Goal: Task Accomplishment & Management: Complete application form

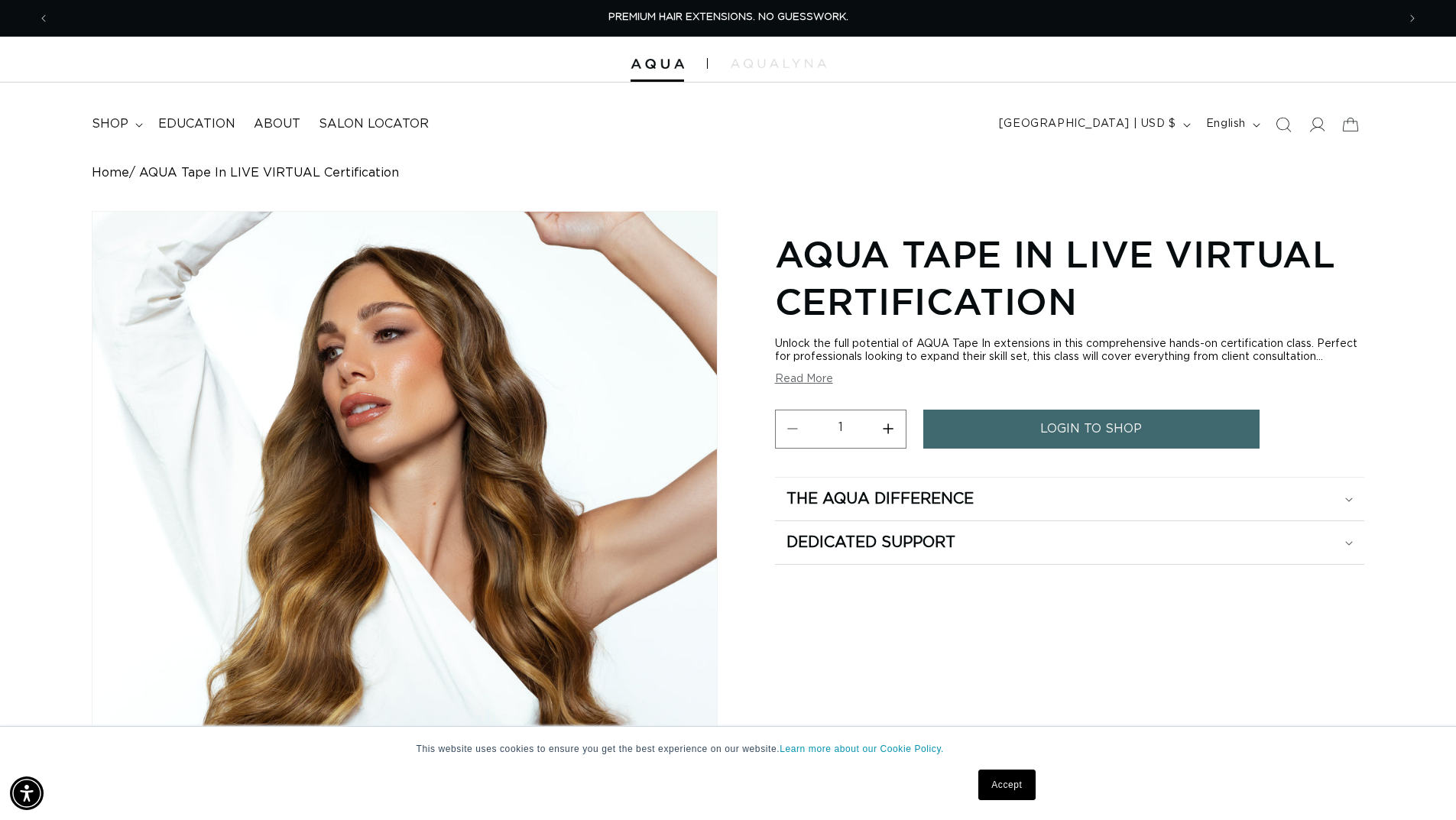
click at [1123, 420] on span "login to shop" at bounding box center [1091, 429] width 102 height 39
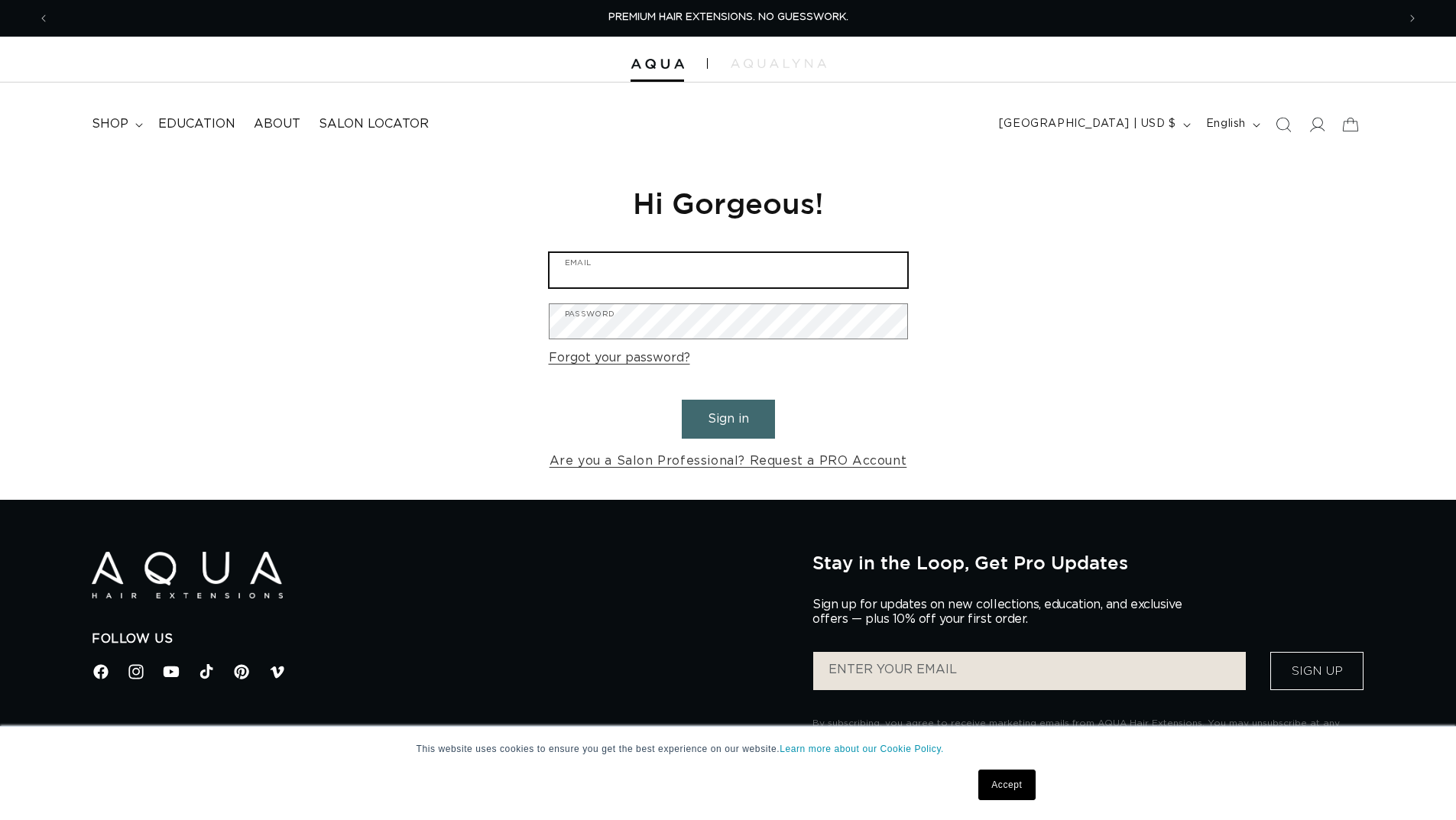
click at [598, 269] on input "Email" at bounding box center [728, 270] width 357 height 35
type input "rusalkaqueen"
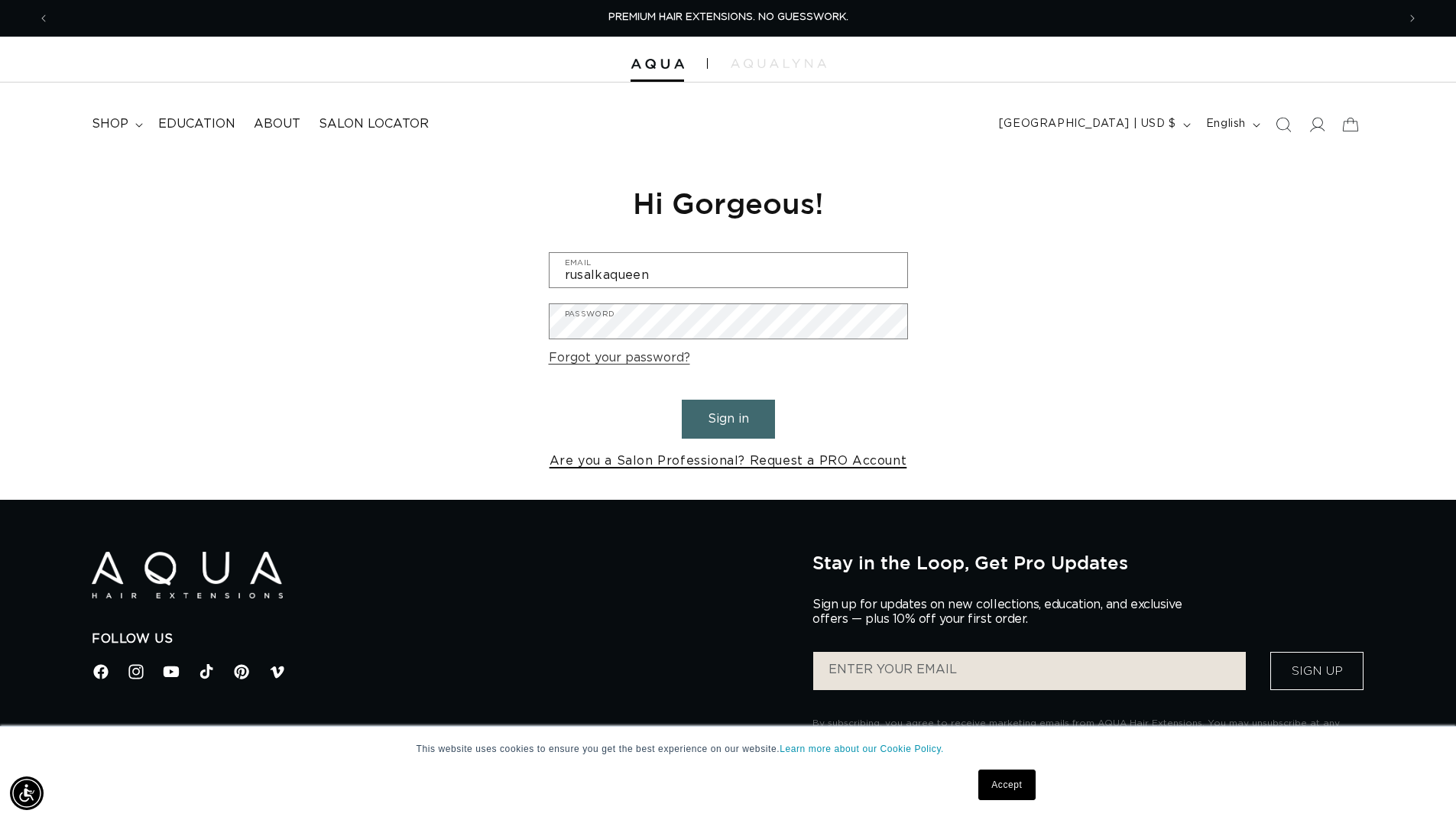
click at [694, 463] on link "Are you a Salon Professional? Request a PRO Account" at bounding box center [728, 461] width 357 height 22
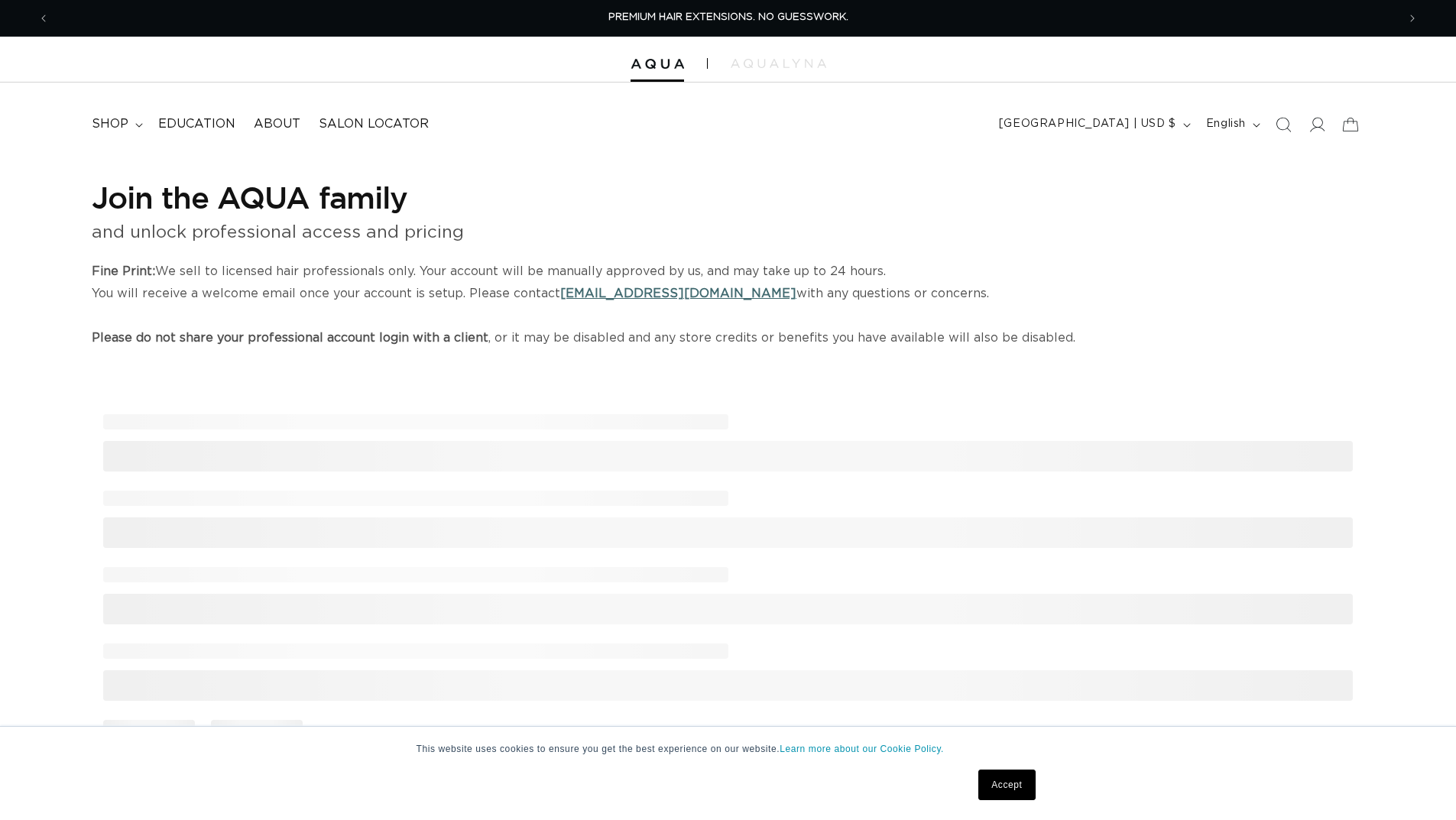
select select "US"
select select "[GEOGRAPHIC_DATA]"
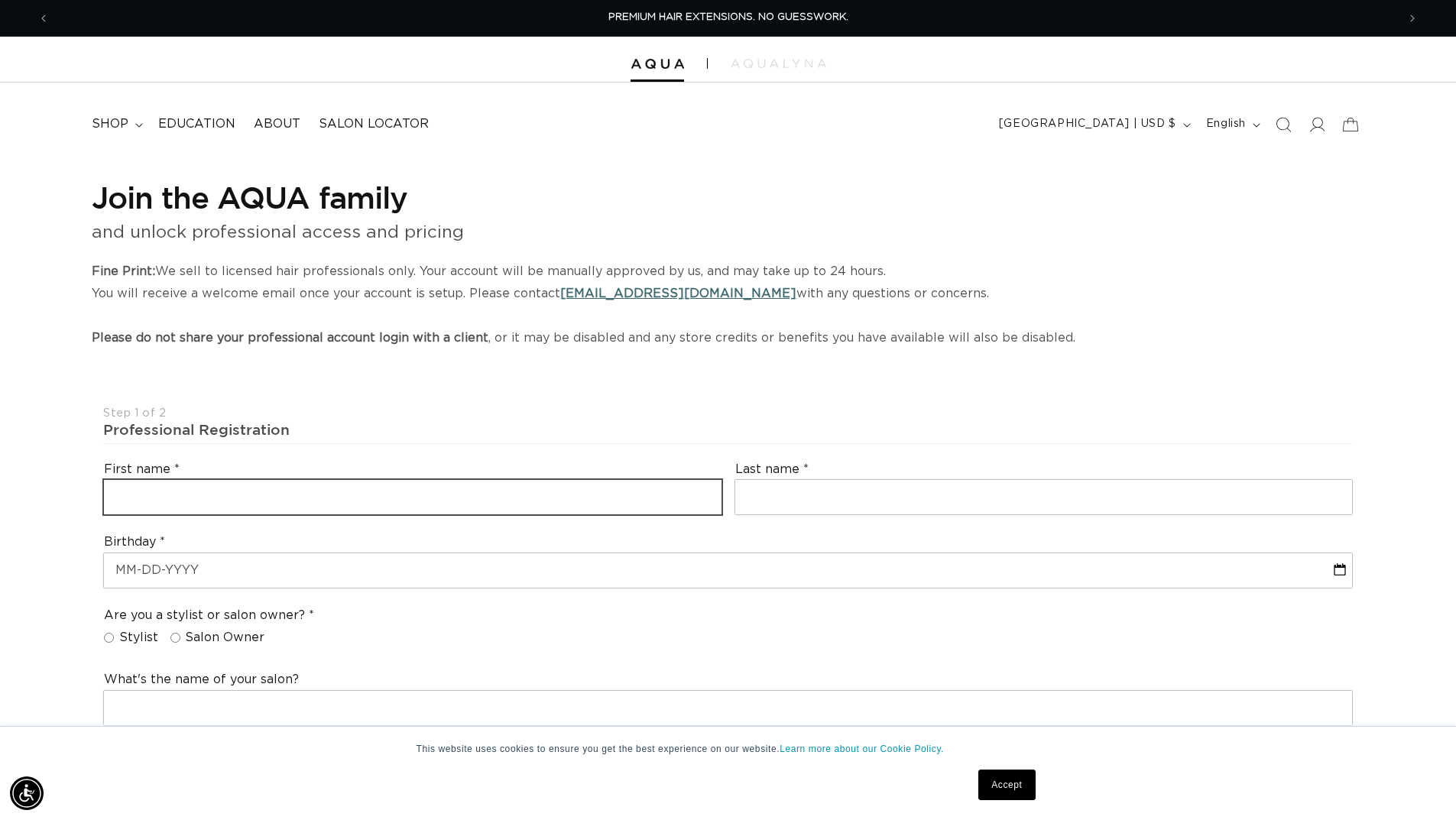
click at [294, 504] on input "text" at bounding box center [412, 497] width 618 height 35
type input "Zhana"
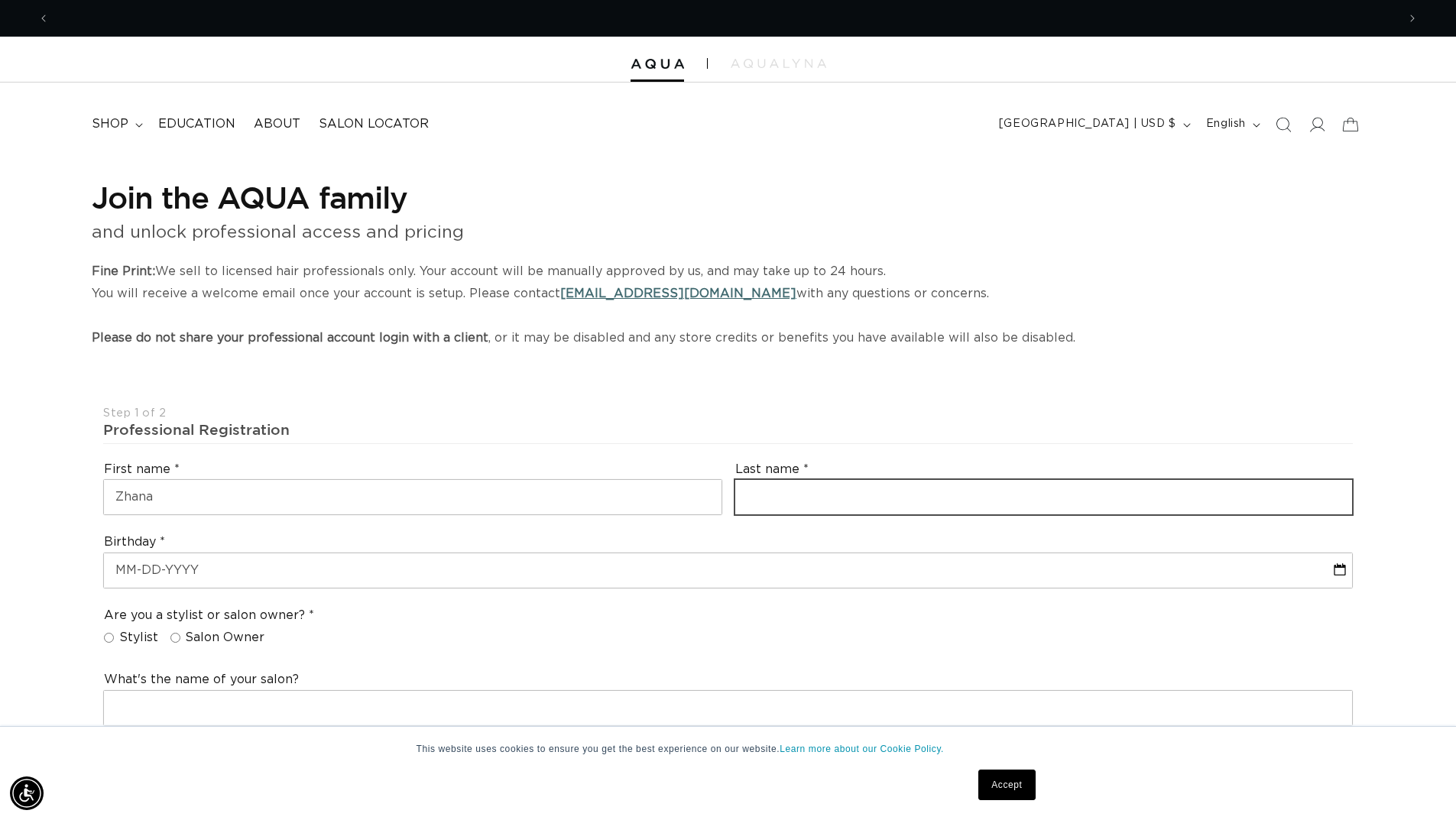
click at [781, 503] on input "text" at bounding box center [1043, 497] width 618 height 35
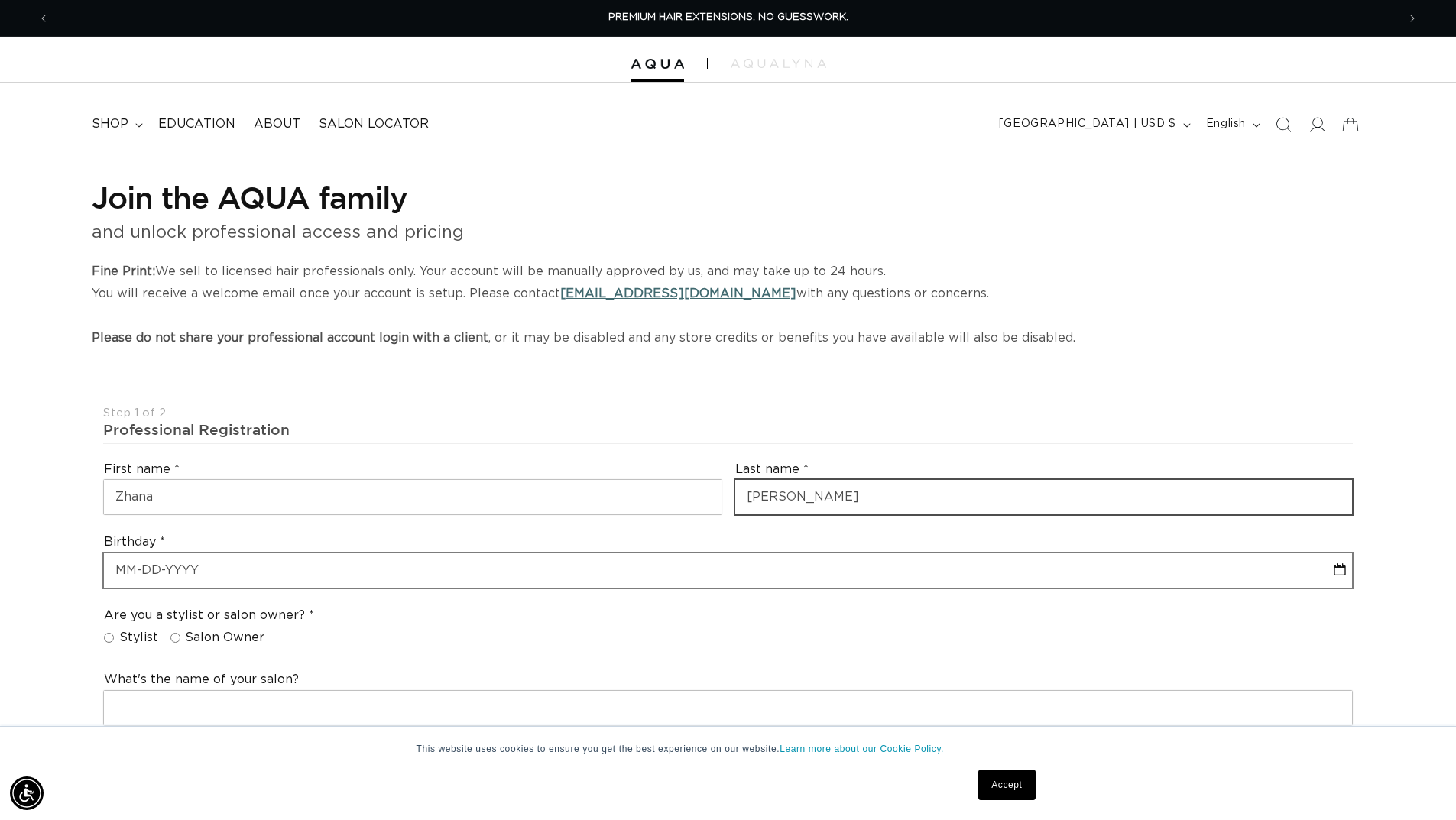
type input "[PERSON_NAME]"
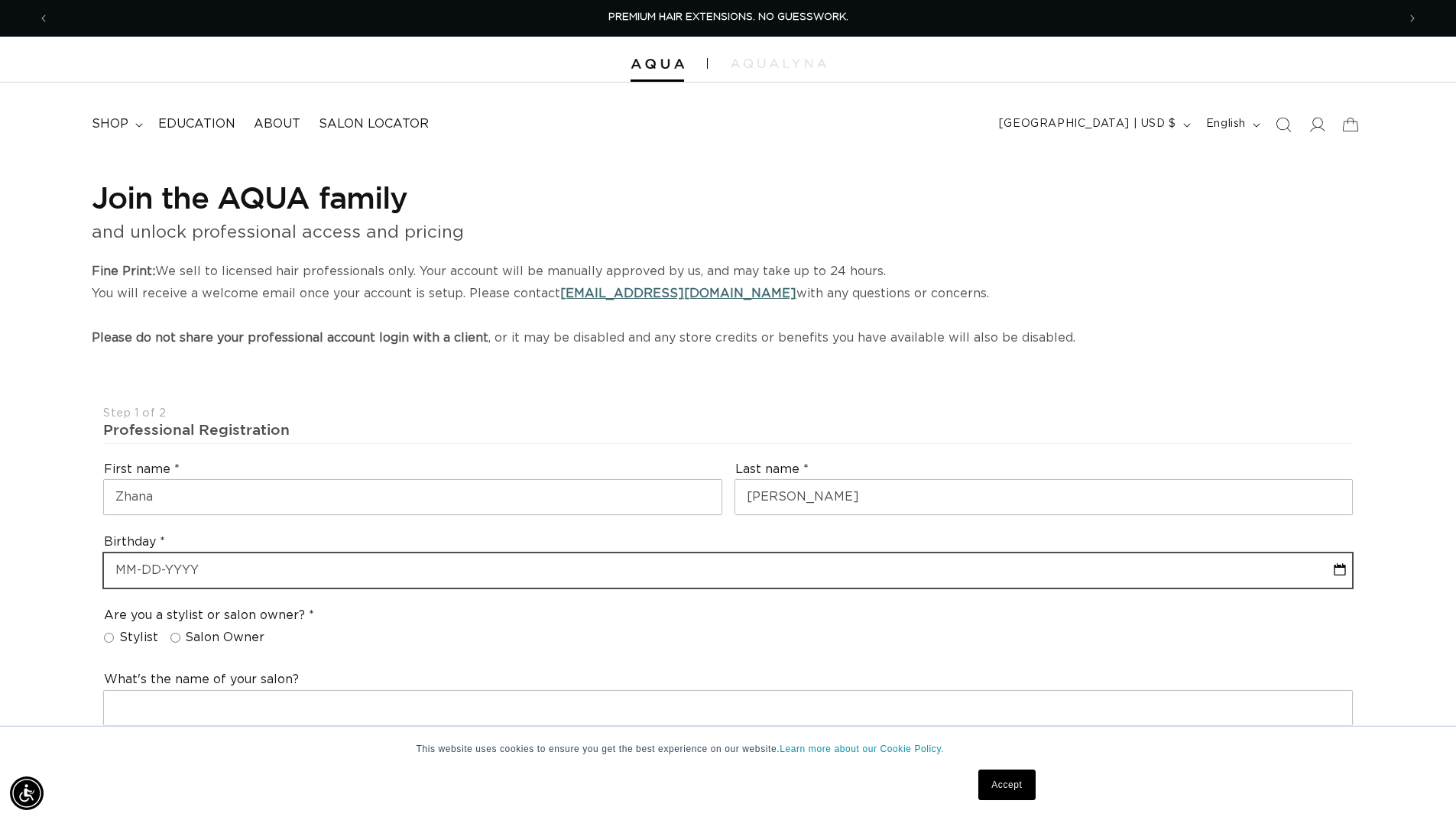
click at [177, 580] on input "text" at bounding box center [728, 570] width 1248 height 35
select select "7"
select select "2025"
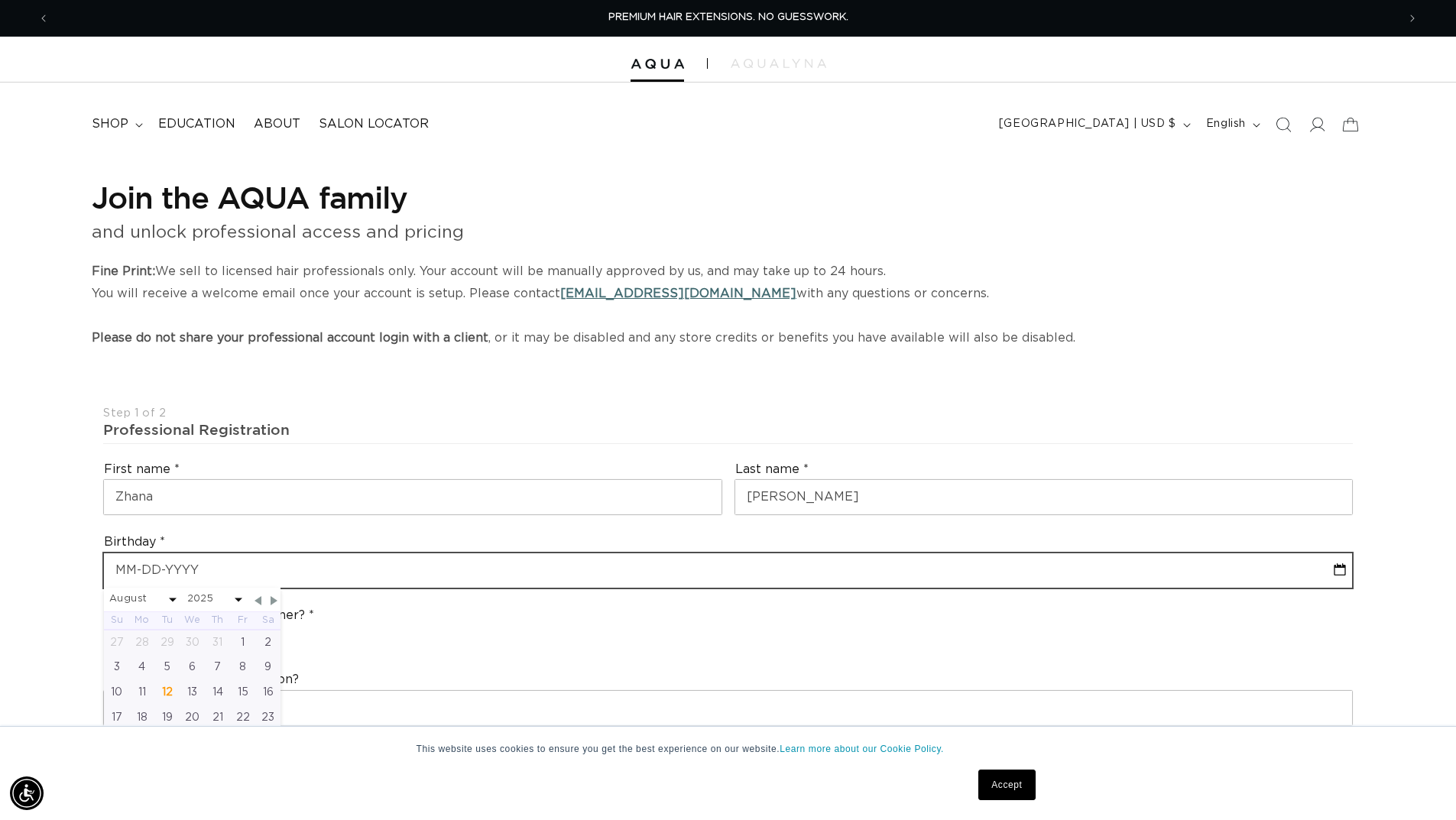
type input "1"
select select "7"
select select "2025"
type input "12"
select select "7"
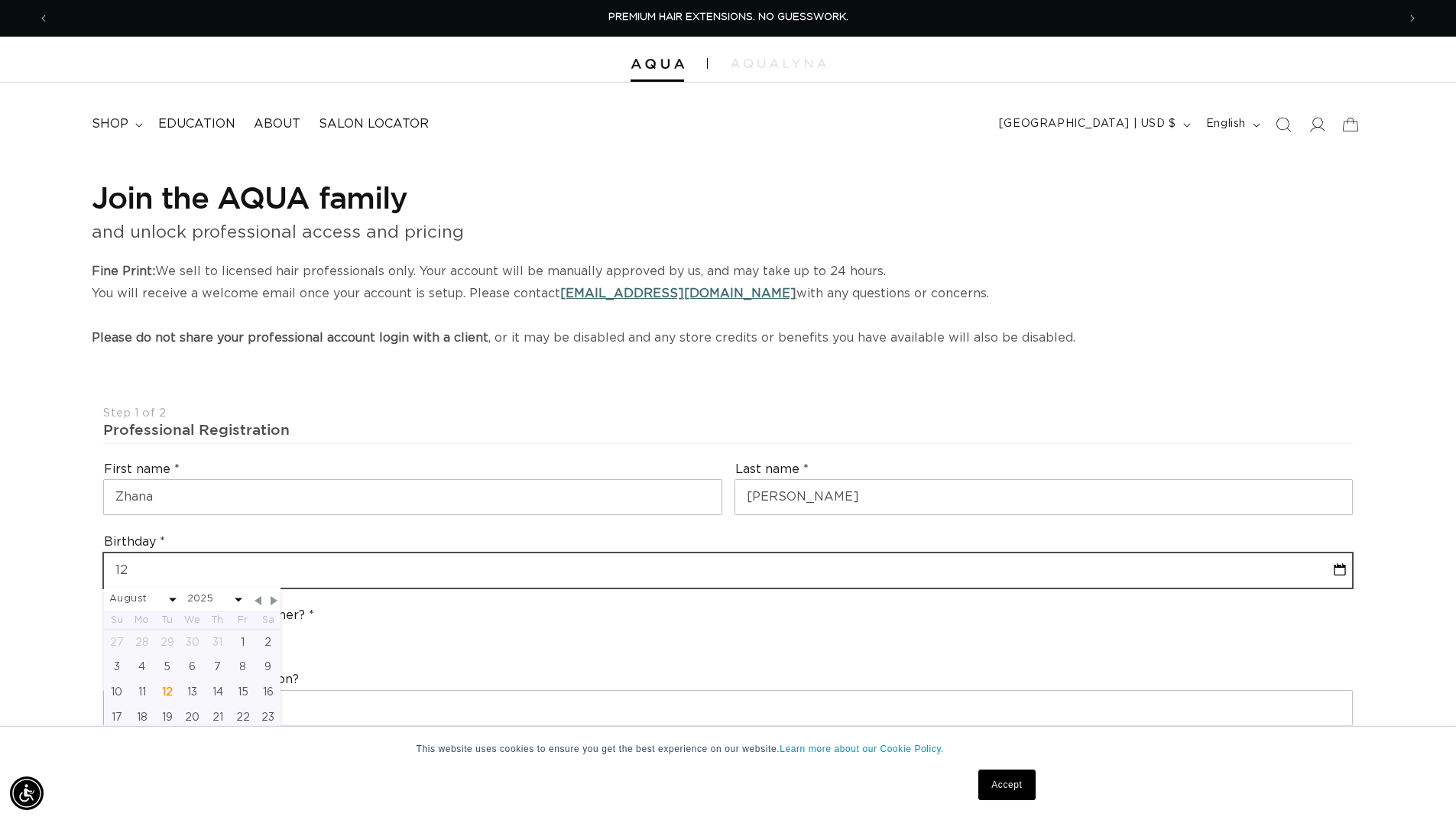
select select "2025"
type input "12-0"
select select "7"
select select "2025"
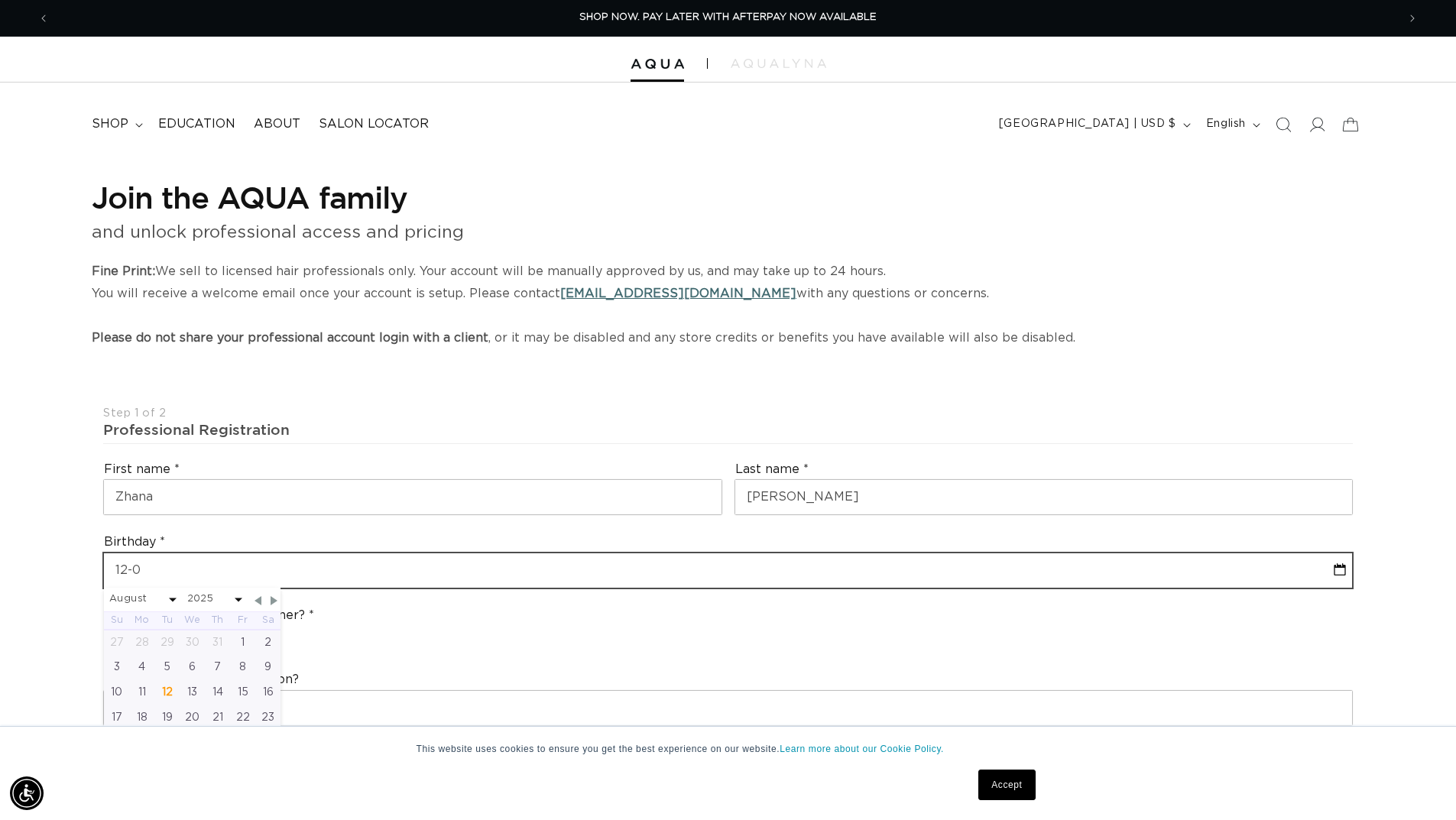
type input "12-01"
select select "7"
select select "2025"
type input "12-01-1"
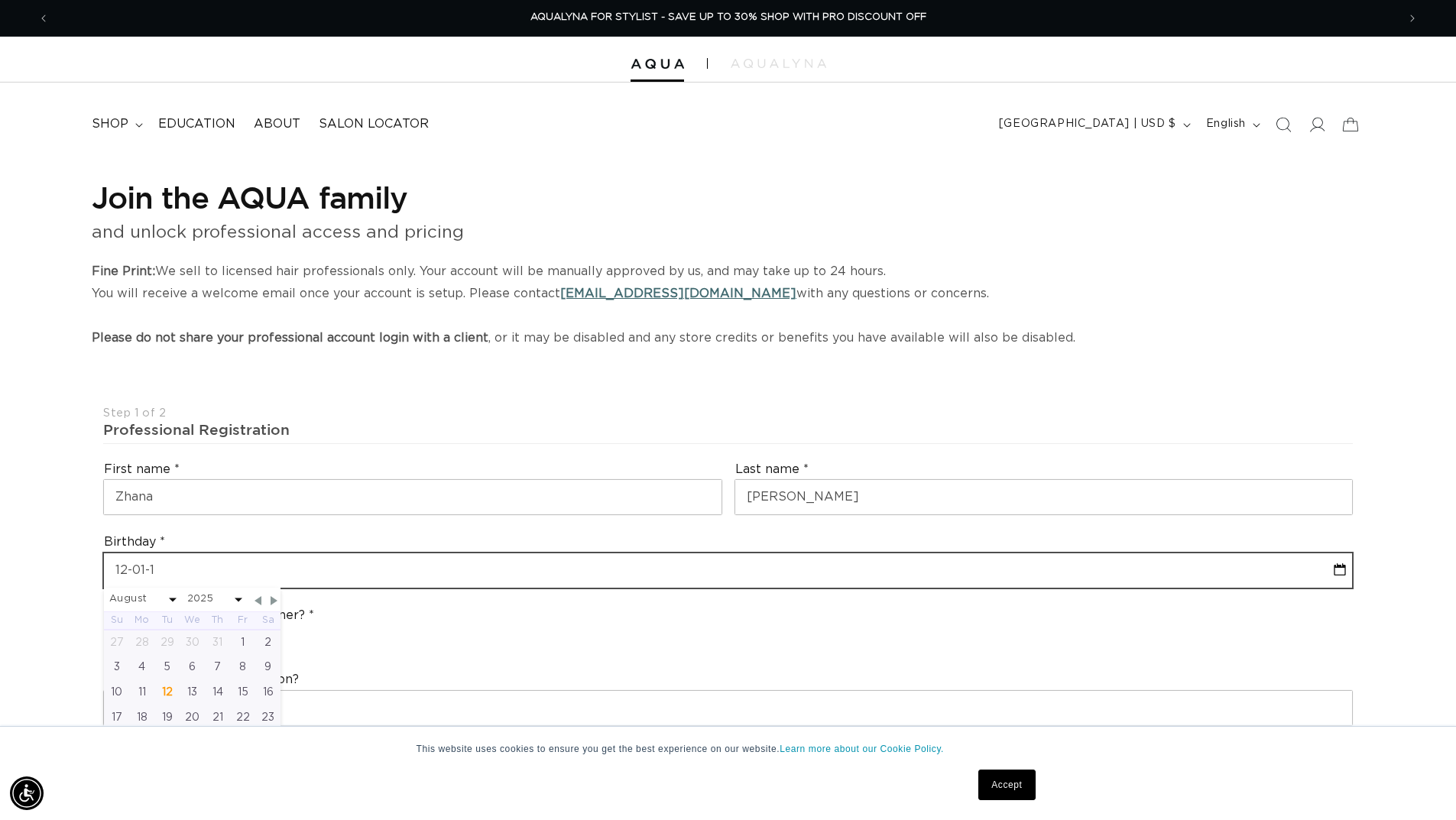
select select "7"
select select "2025"
type input "[DATE]"
select select "7"
select select "2025"
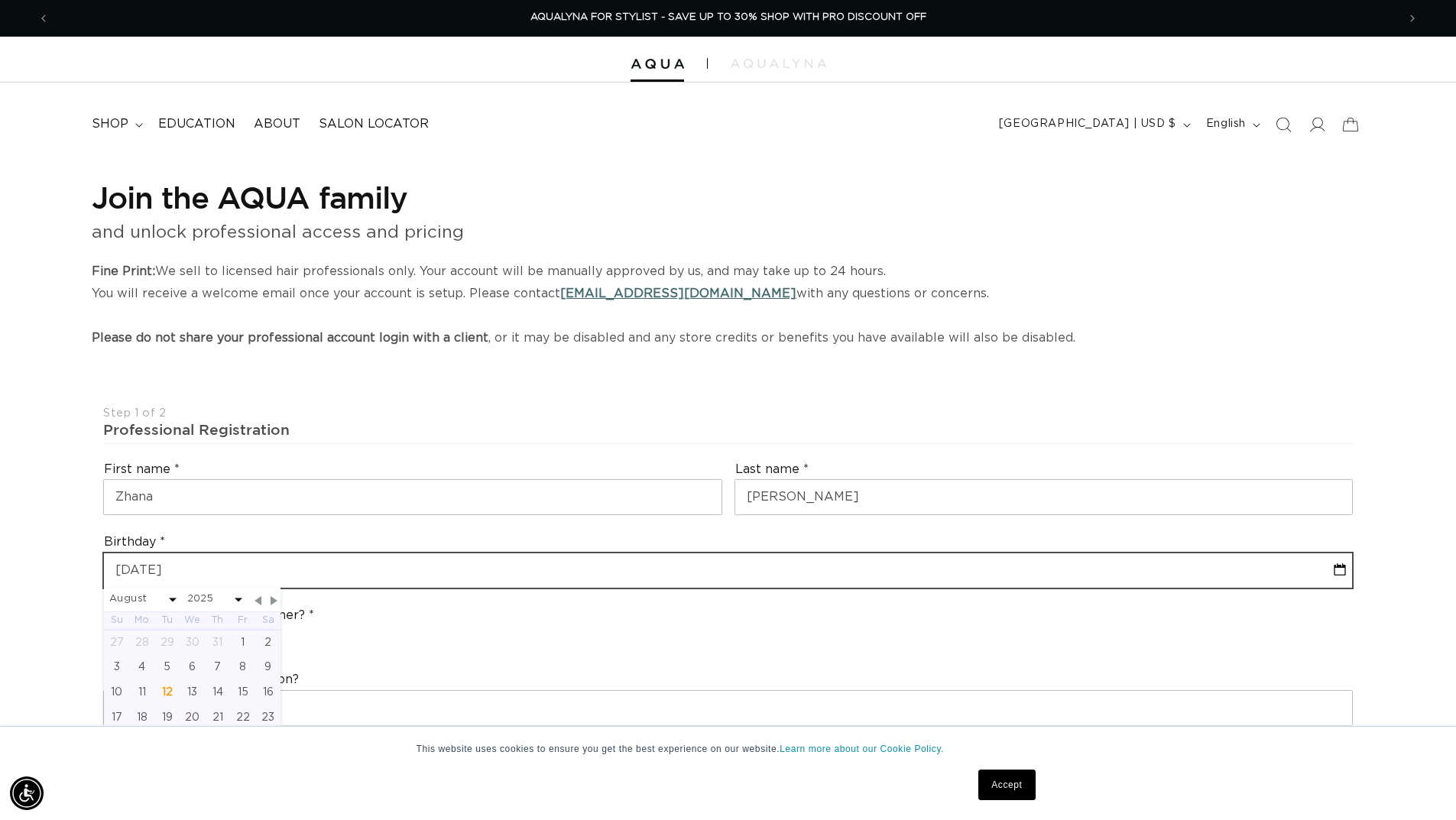
type input "[PHONE_NUMBER]"
select select "7"
select select "2025"
select select "11"
select select "1992"
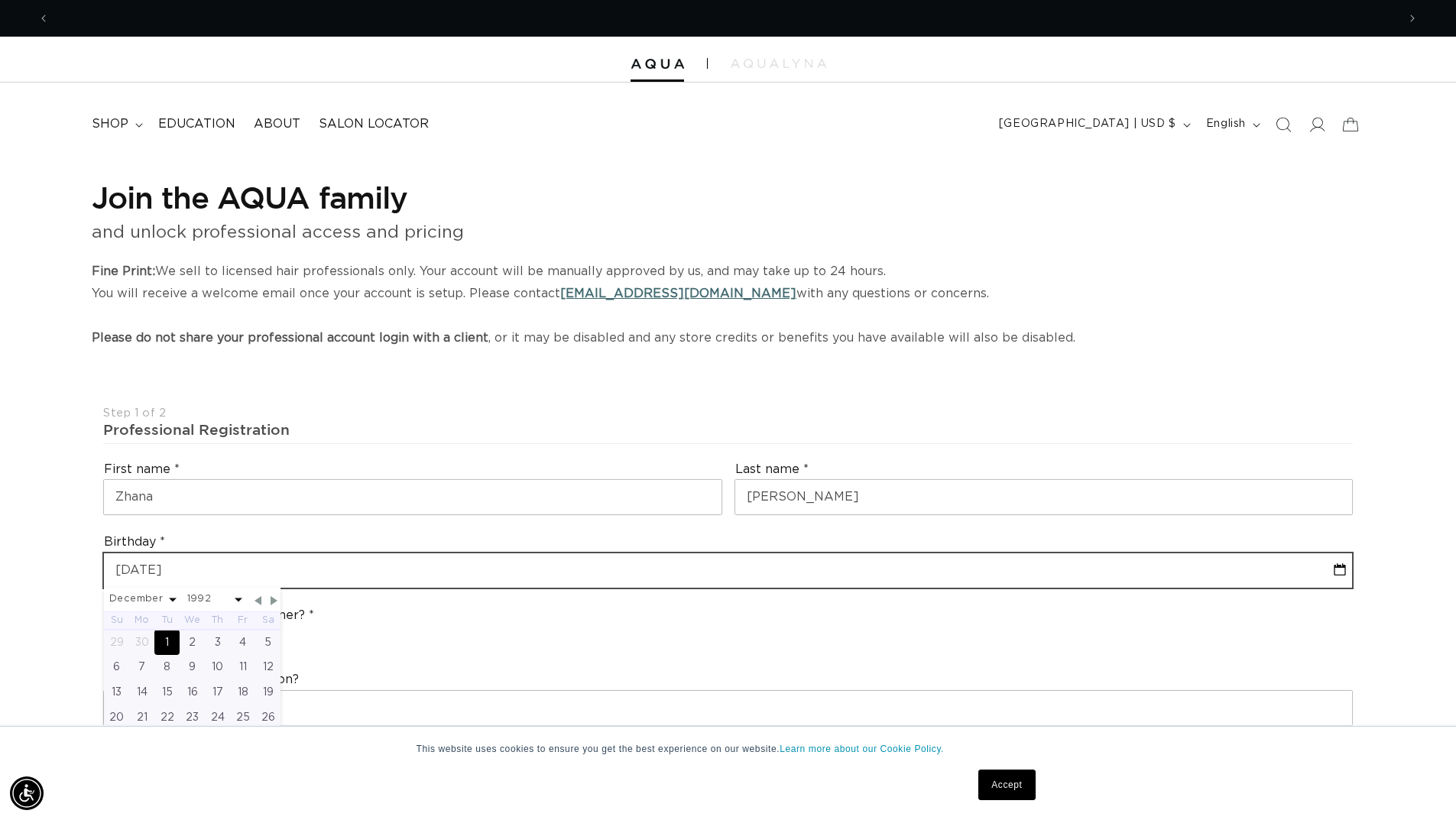
scroll to position [0, 0]
type input "[DATE]"
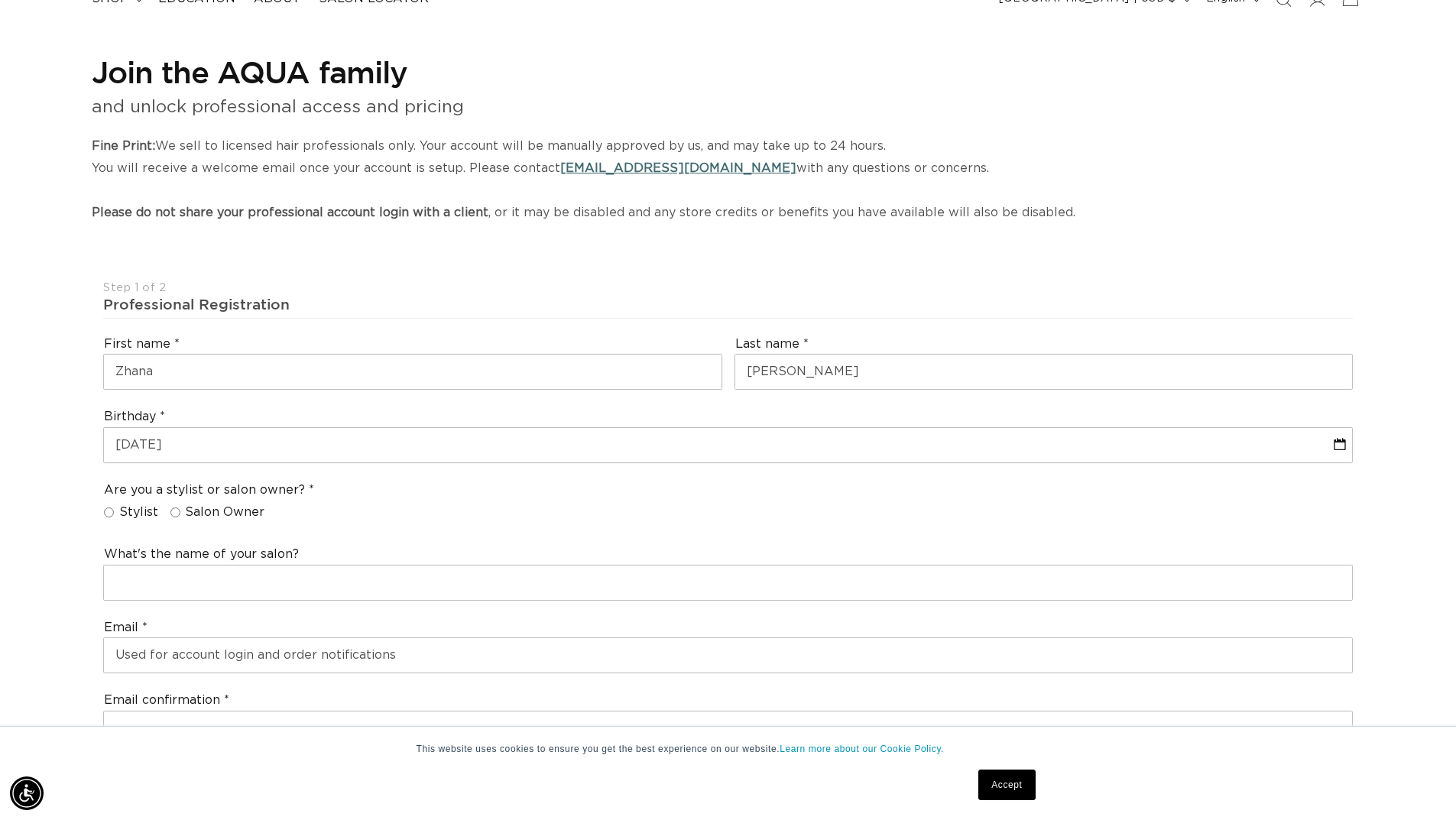
scroll to position [229, 0]
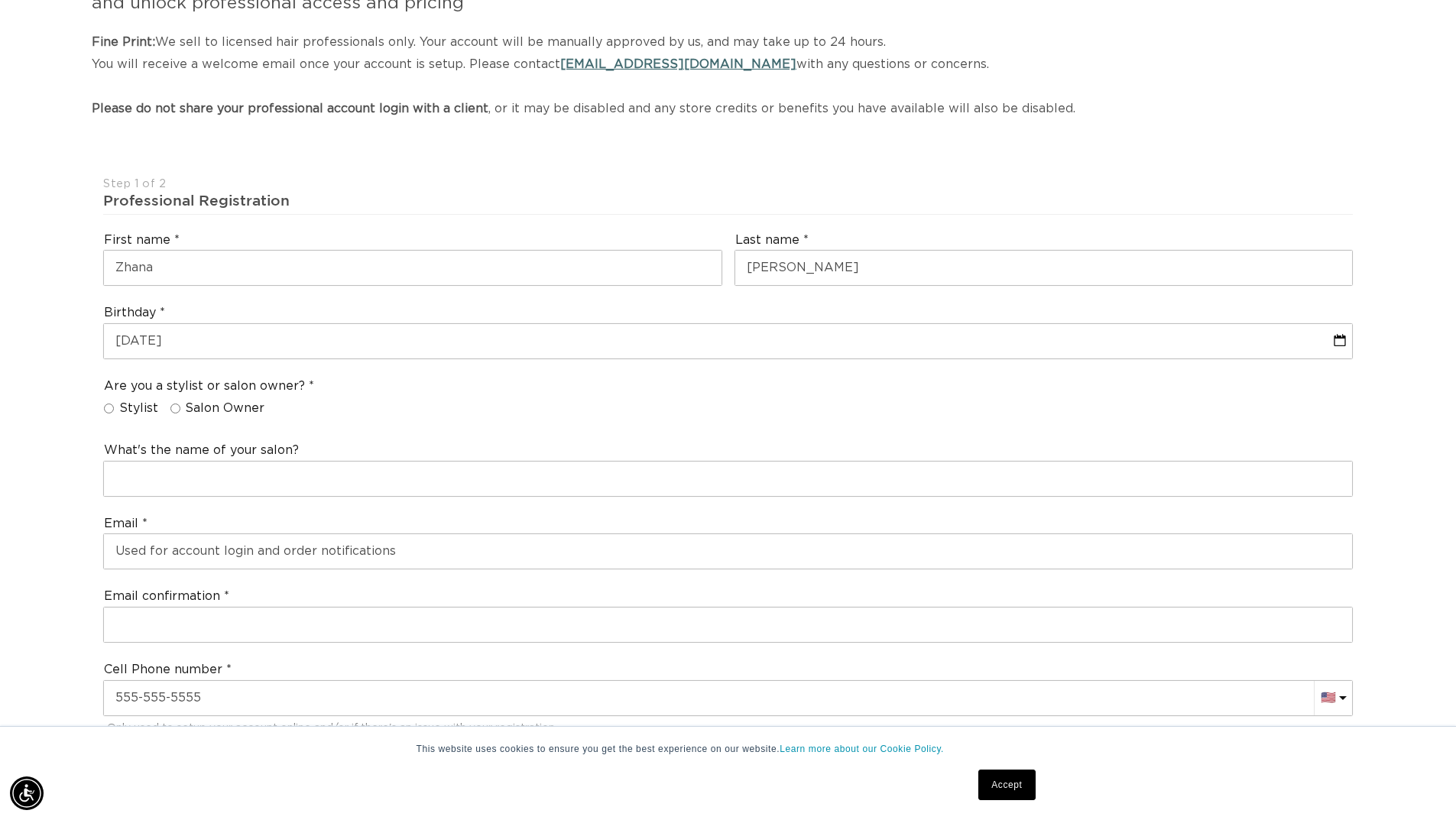
click at [114, 405] on label "Stylist" at bounding box center [131, 409] width 55 height 16
click at [114, 405] on input "Stylist" at bounding box center [108, 408] width 10 height 10
radio input "true"
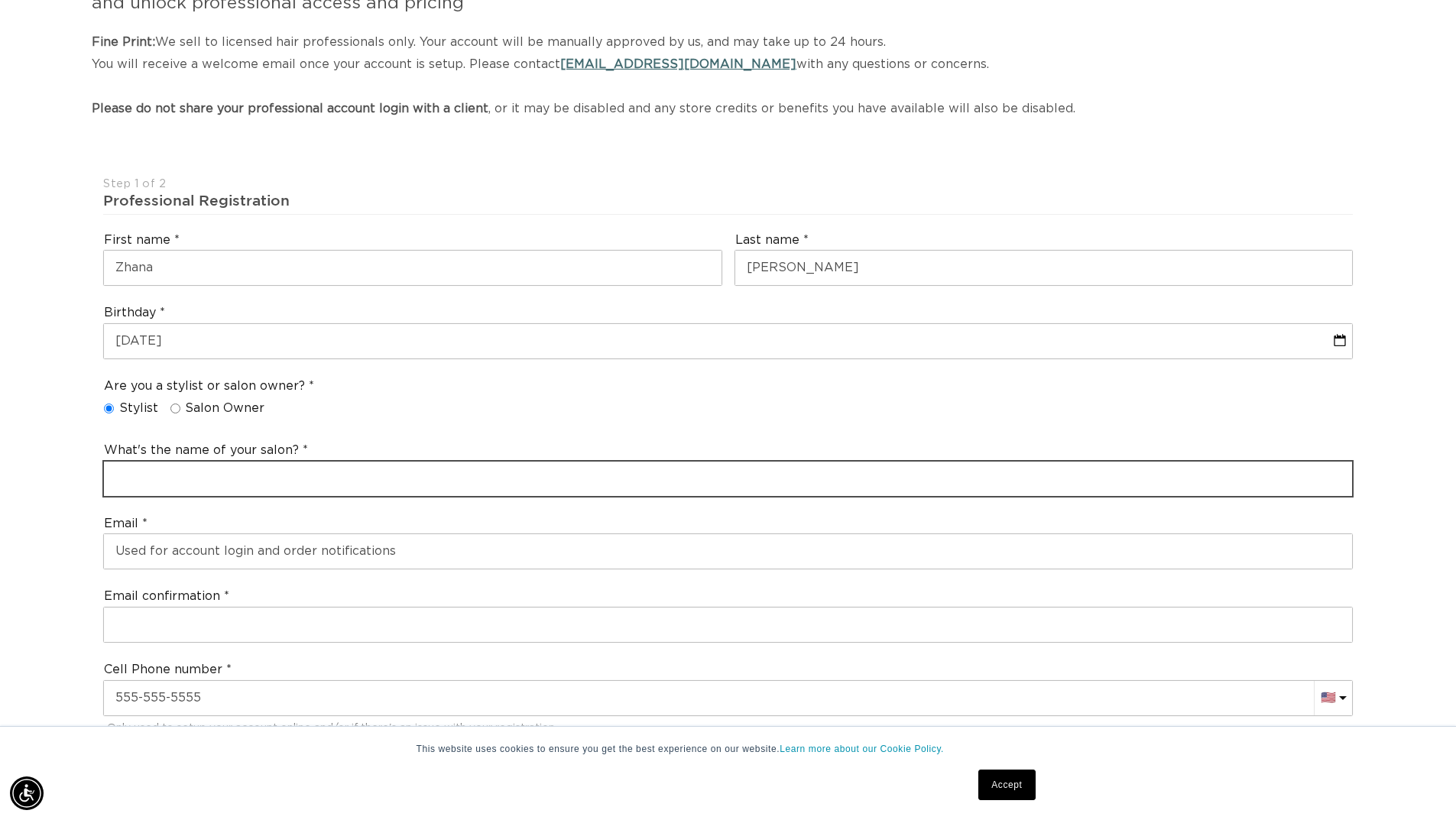
click at [151, 463] on input "text" at bounding box center [728, 479] width 1248 height 35
type input "Hair to Dye For"
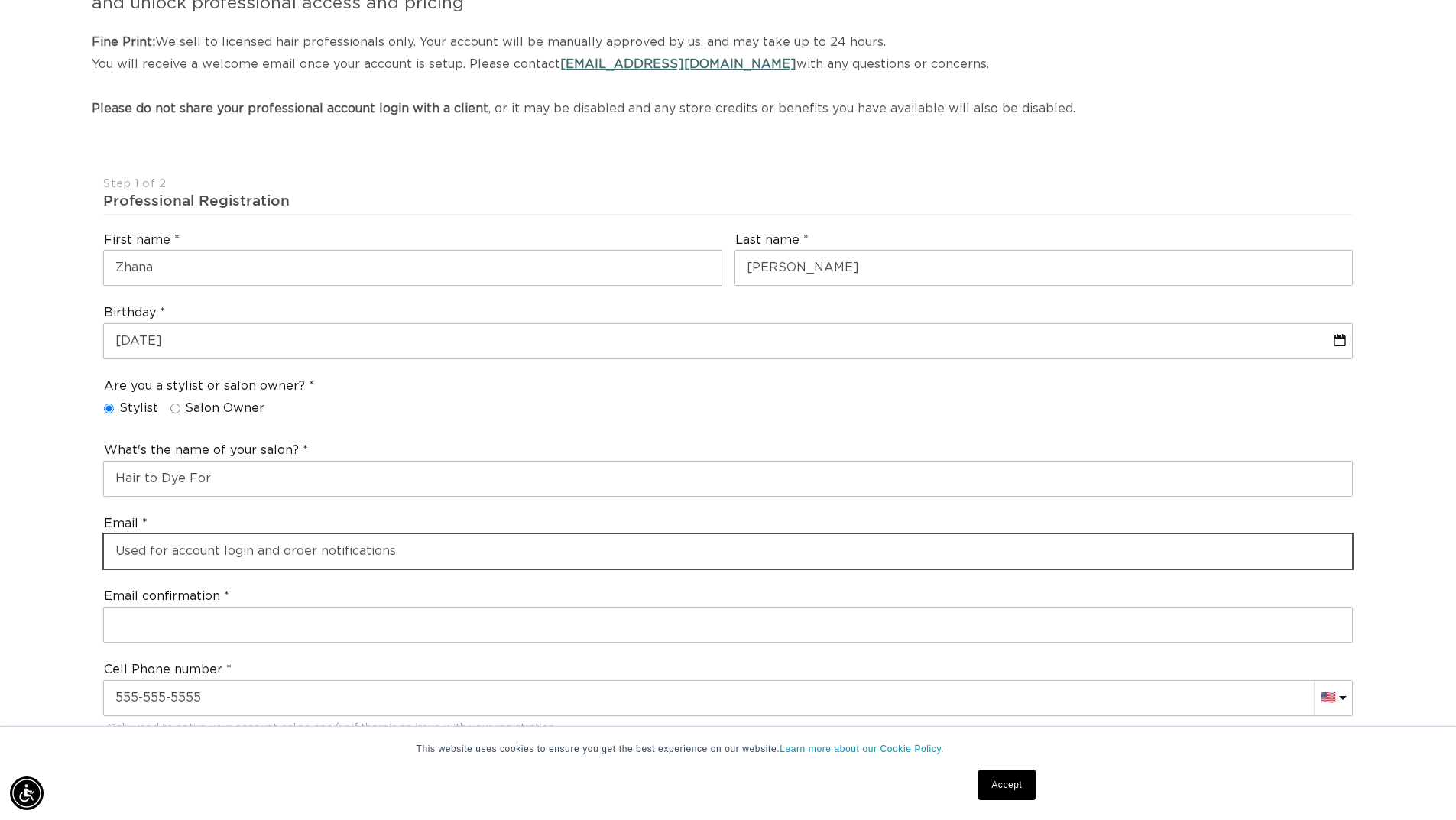
click at [167, 539] on input "email" at bounding box center [728, 551] width 1248 height 35
type input "[EMAIL_ADDRESS][DOMAIN_NAME]"
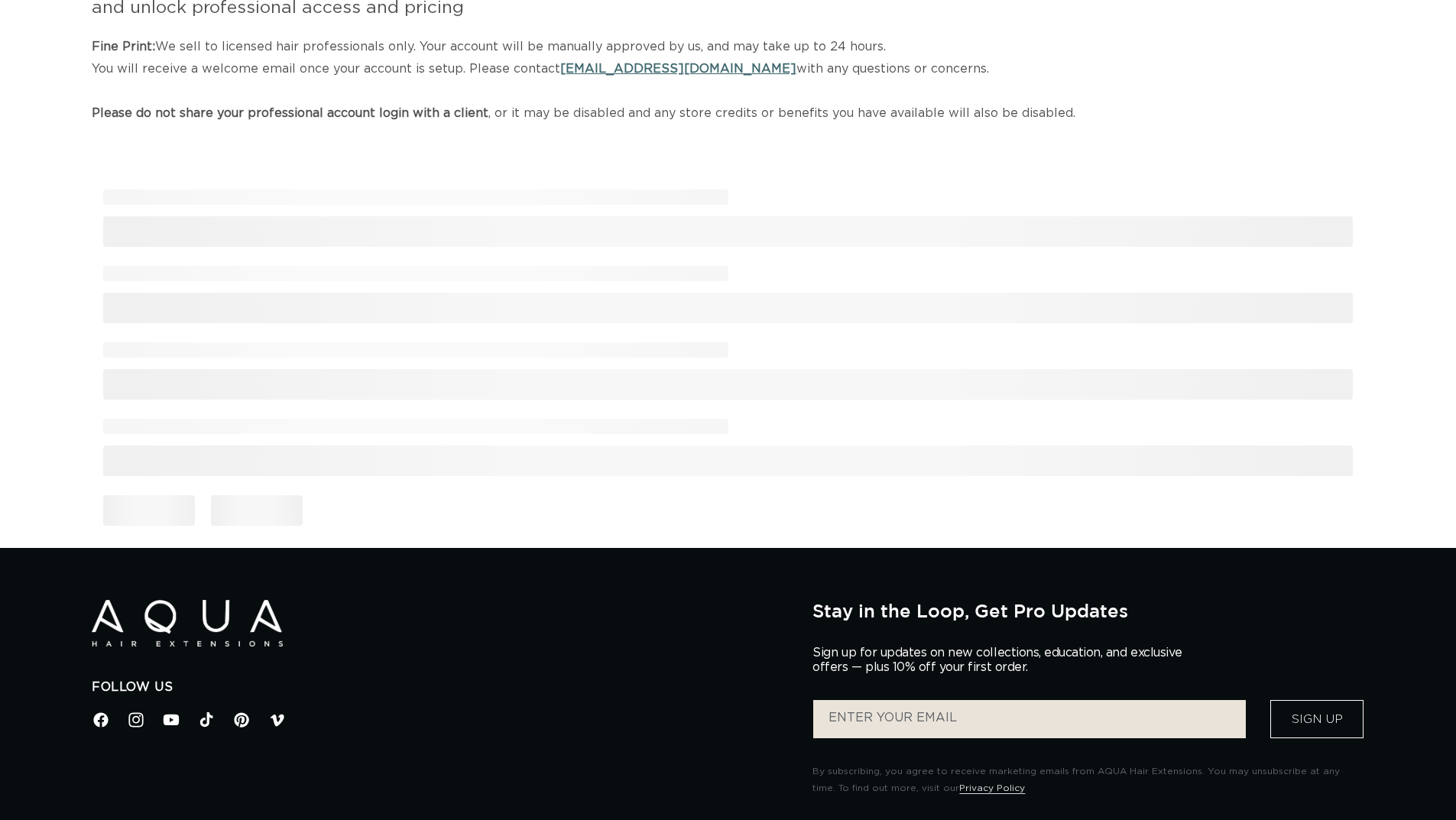
select select "US"
select select "[GEOGRAPHIC_DATA]"
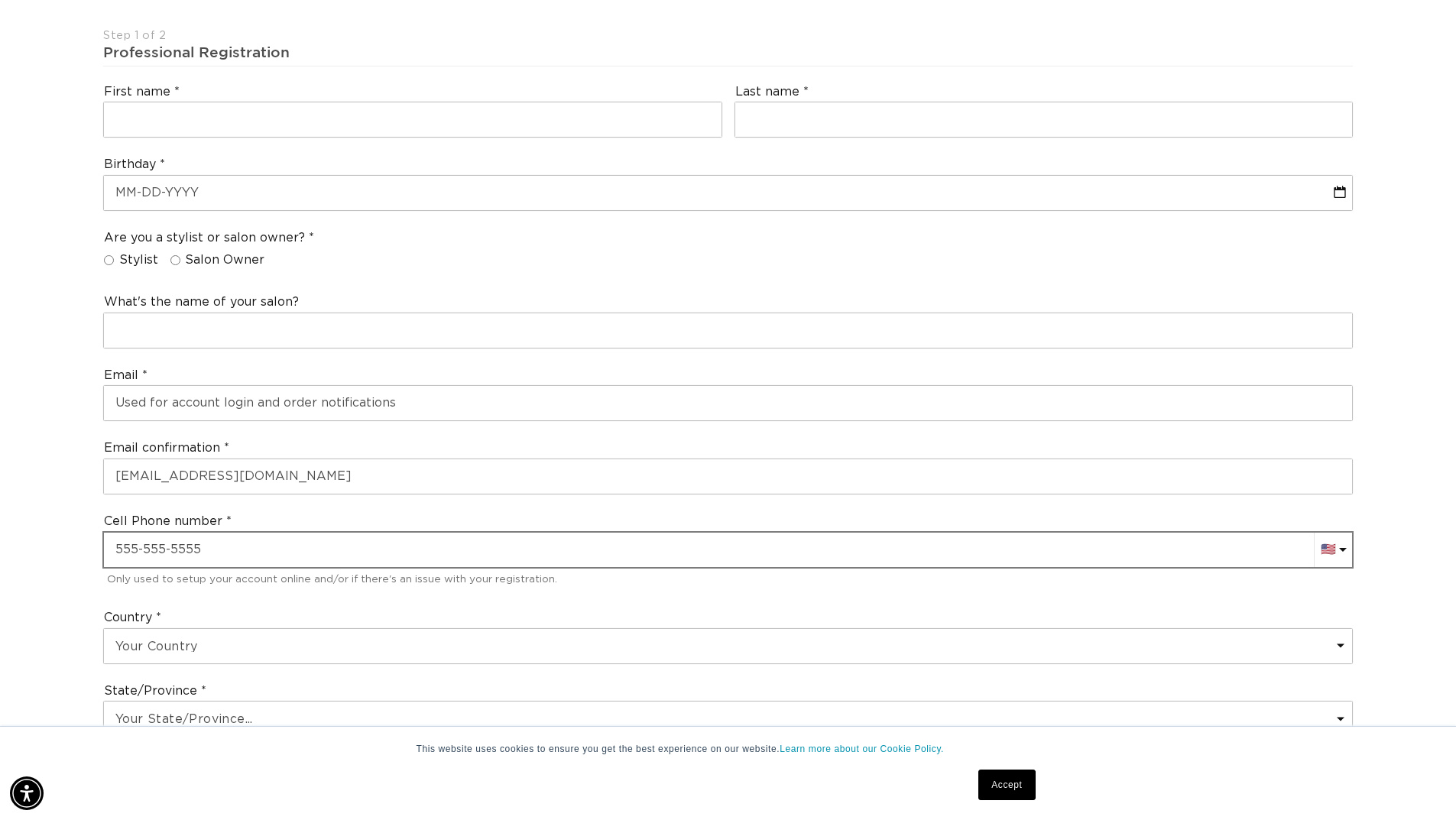
scroll to position [0, 1348]
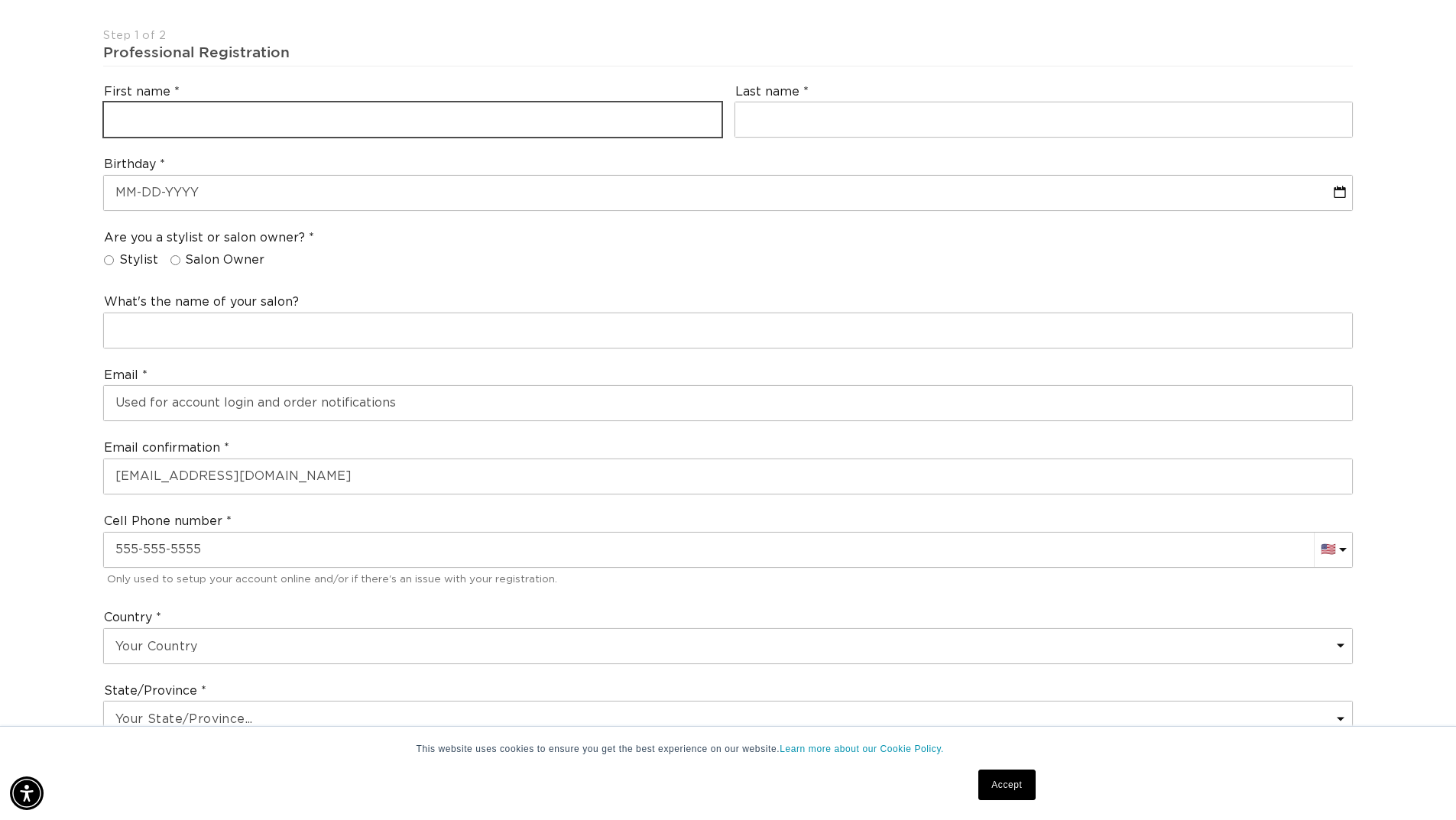
click at [247, 118] on input "text" at bounding box center [412, 120] width 618 height 35
type input "Zhana"
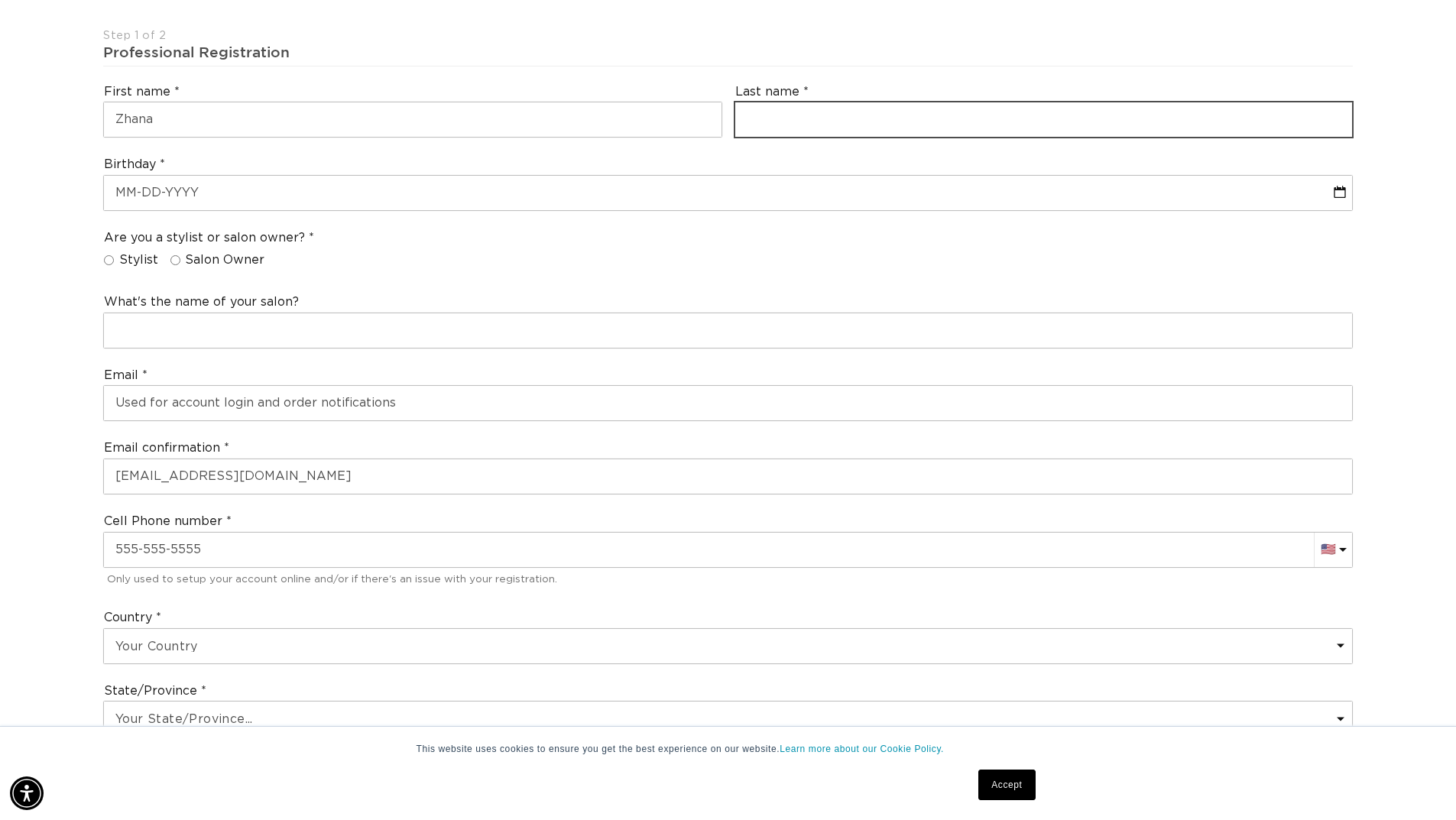
click at [811, 124] on input "text" at bounding box center [1043, 120] width 618 height 35
type input "[PERSON_NAME]"
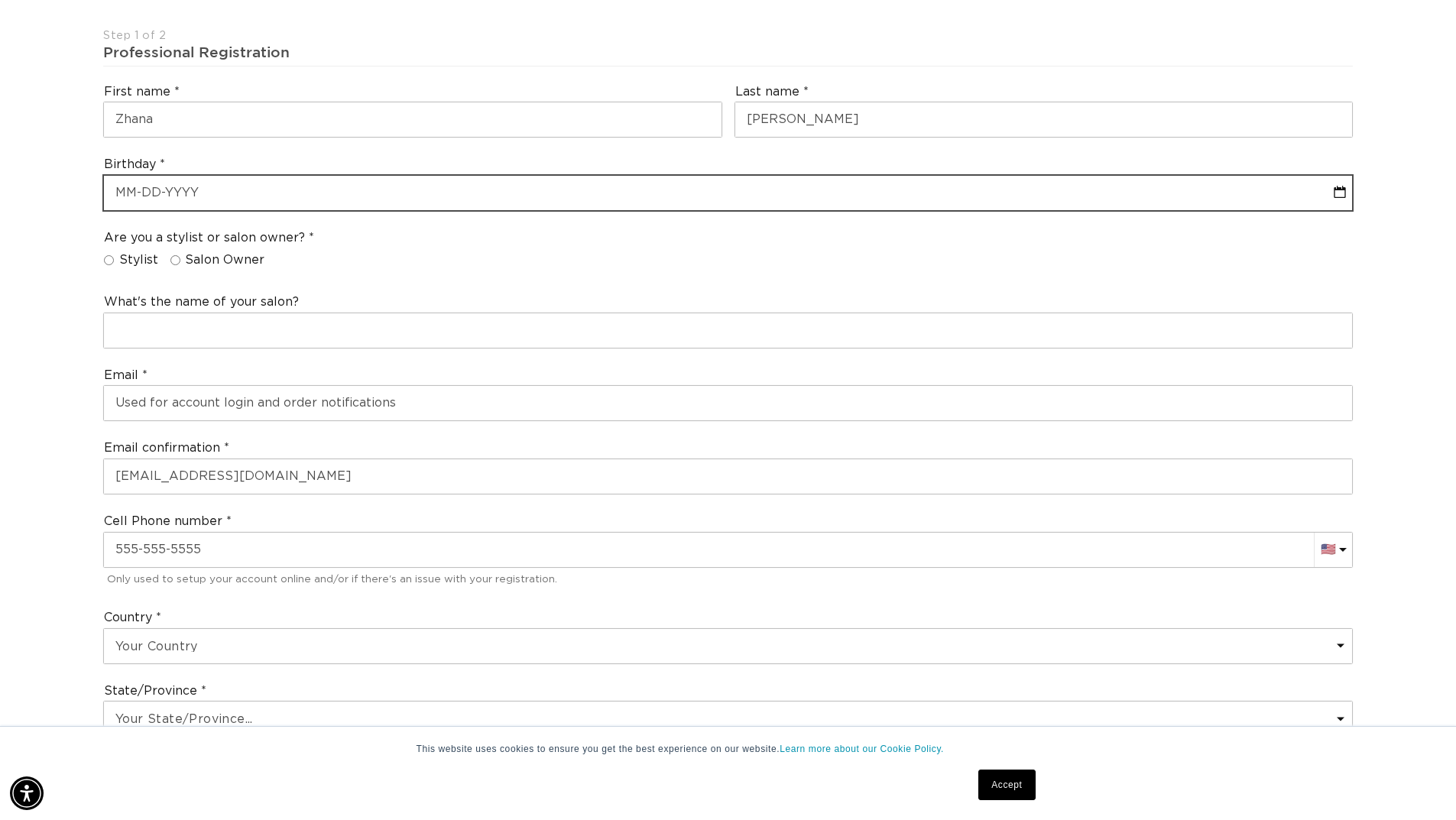
click at [180, 186] on input "text" at bounding box center [728, 193] width 1248 height 35
select select "7"
select select "2025"
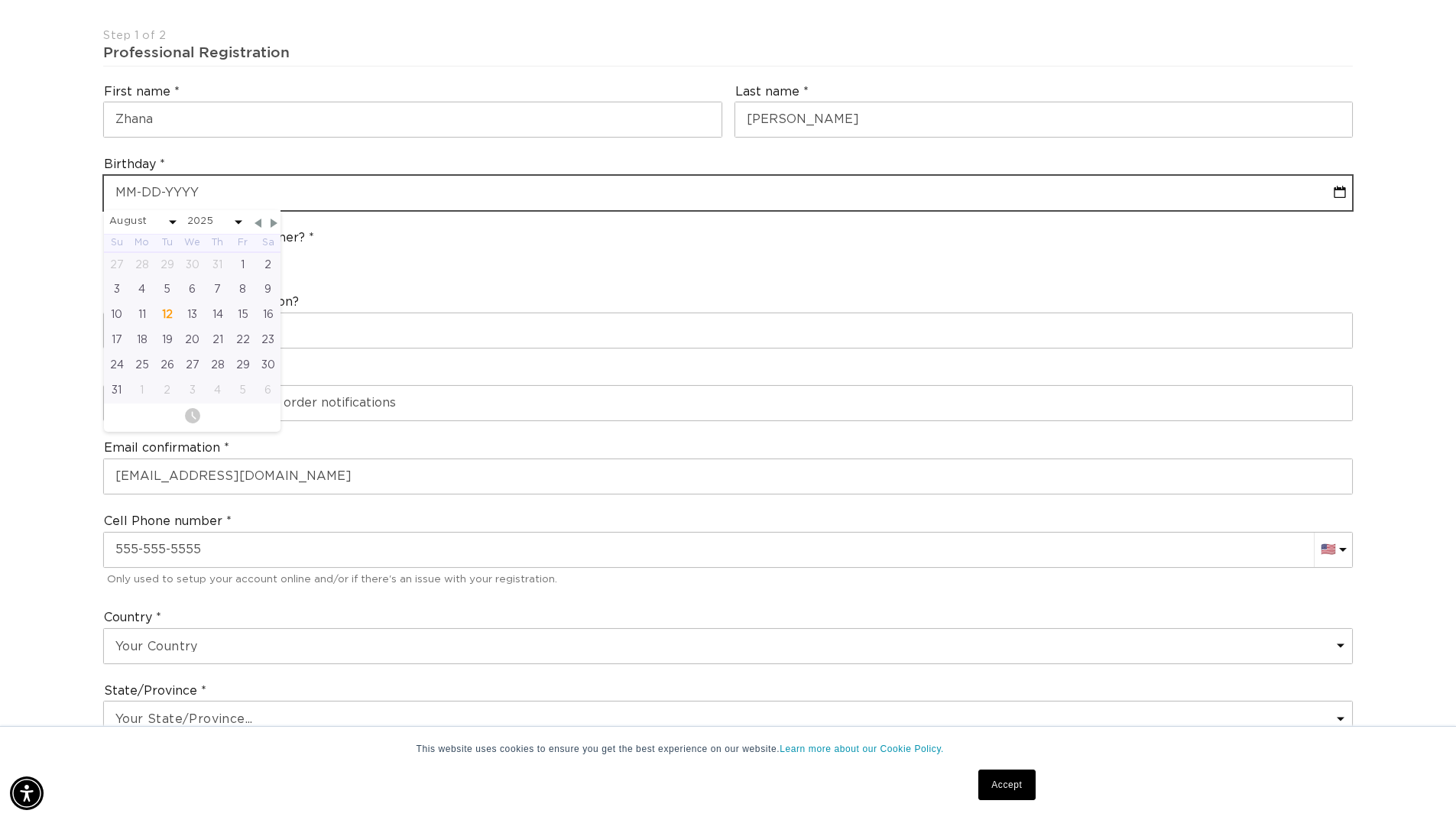
scroll to position [0, 0]
type input "1"
select select "7"
select select "2025"
type input "12"
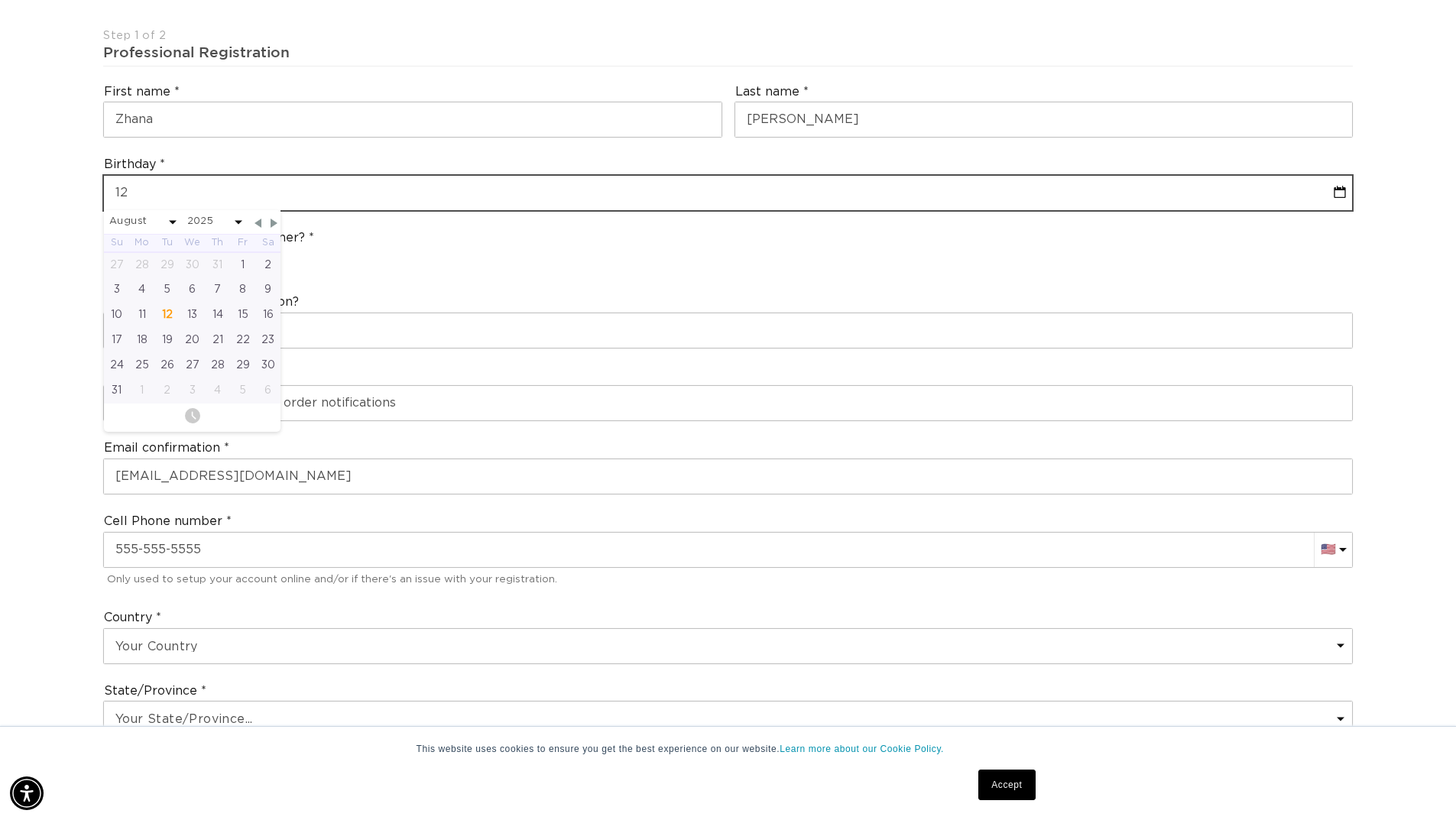
select select "7"
select select "2025"
type input "12-0"
select select "7"
select select "2025"
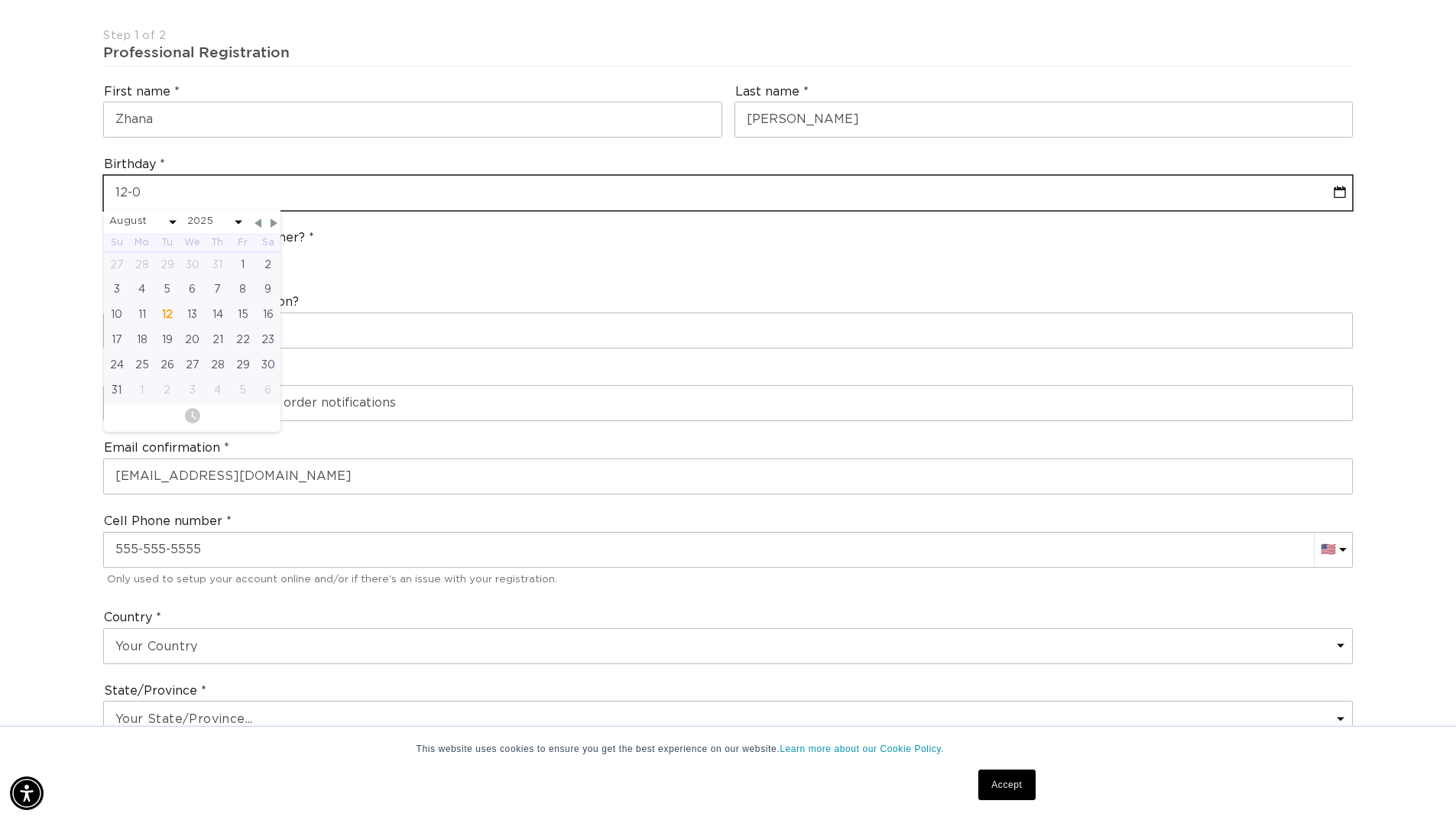
type input "12-01"
select select "7"
select select "2025"
type input "12-01-1"
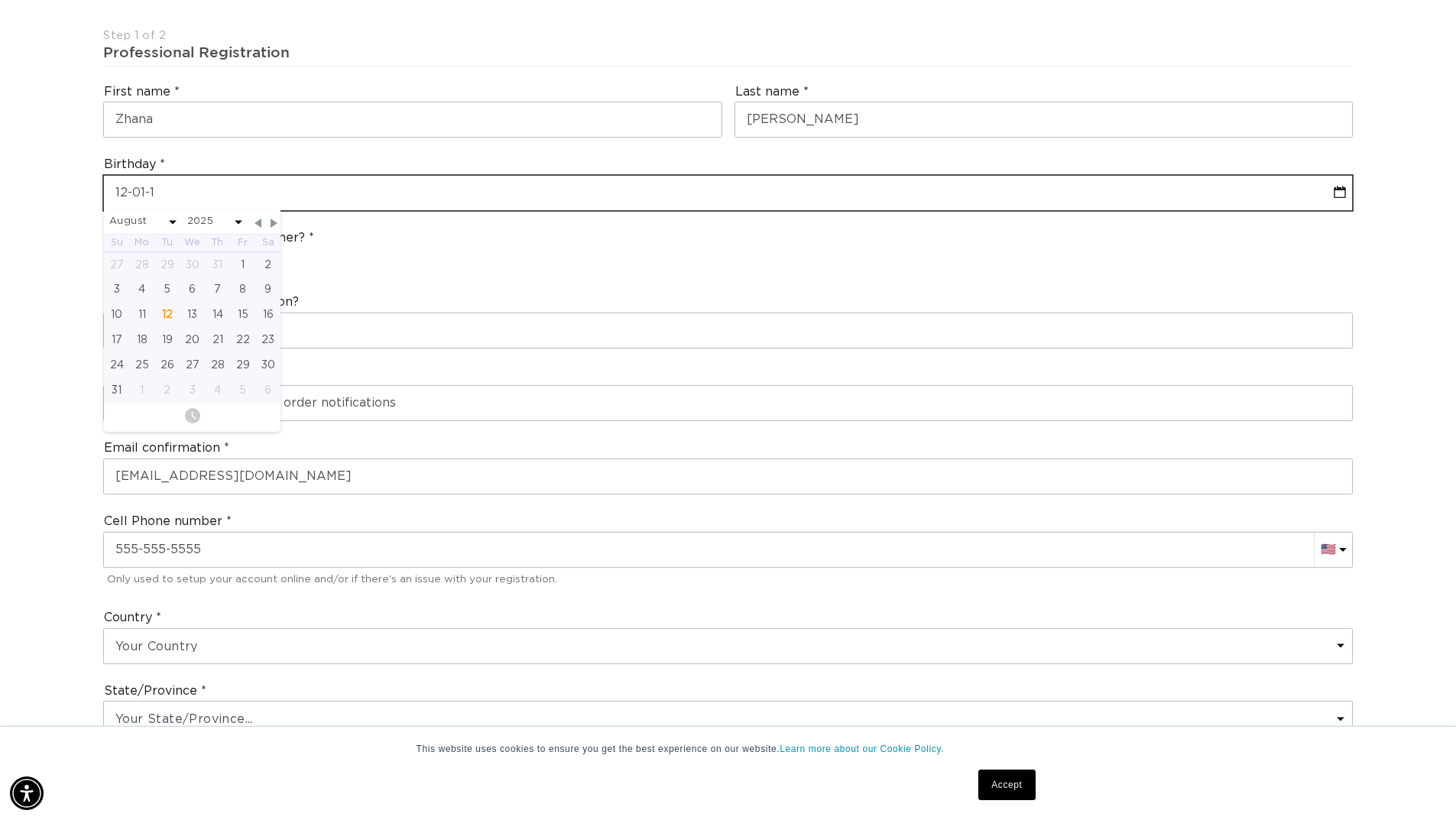
select select "7"
select select "2025"
type input "[DATE]"
select select "7"
select select "2025"
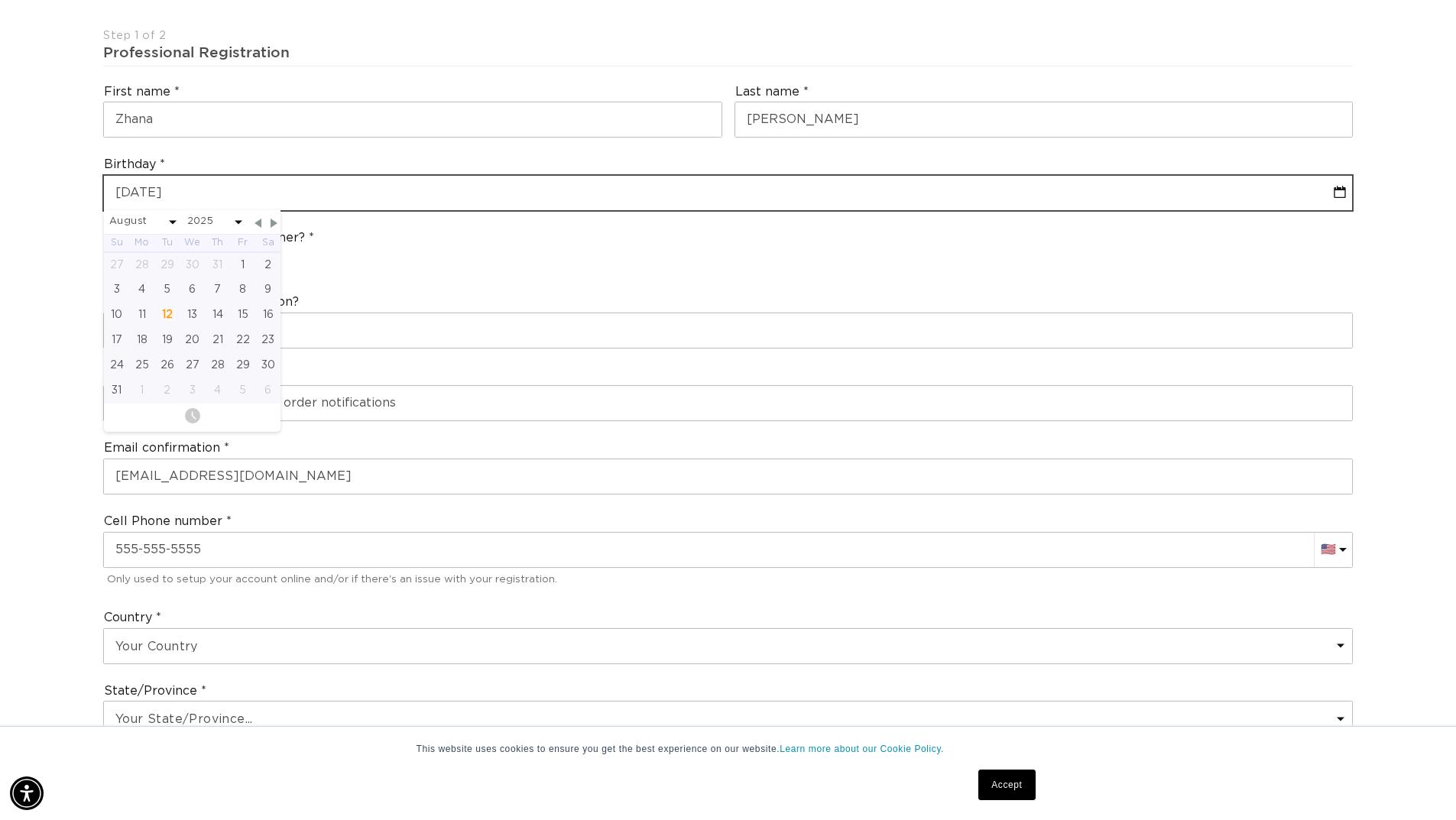
type input "[PHONE_NUMBER]"
select select "7"
select select "2025"
type input "[DATE]"
select select "11"
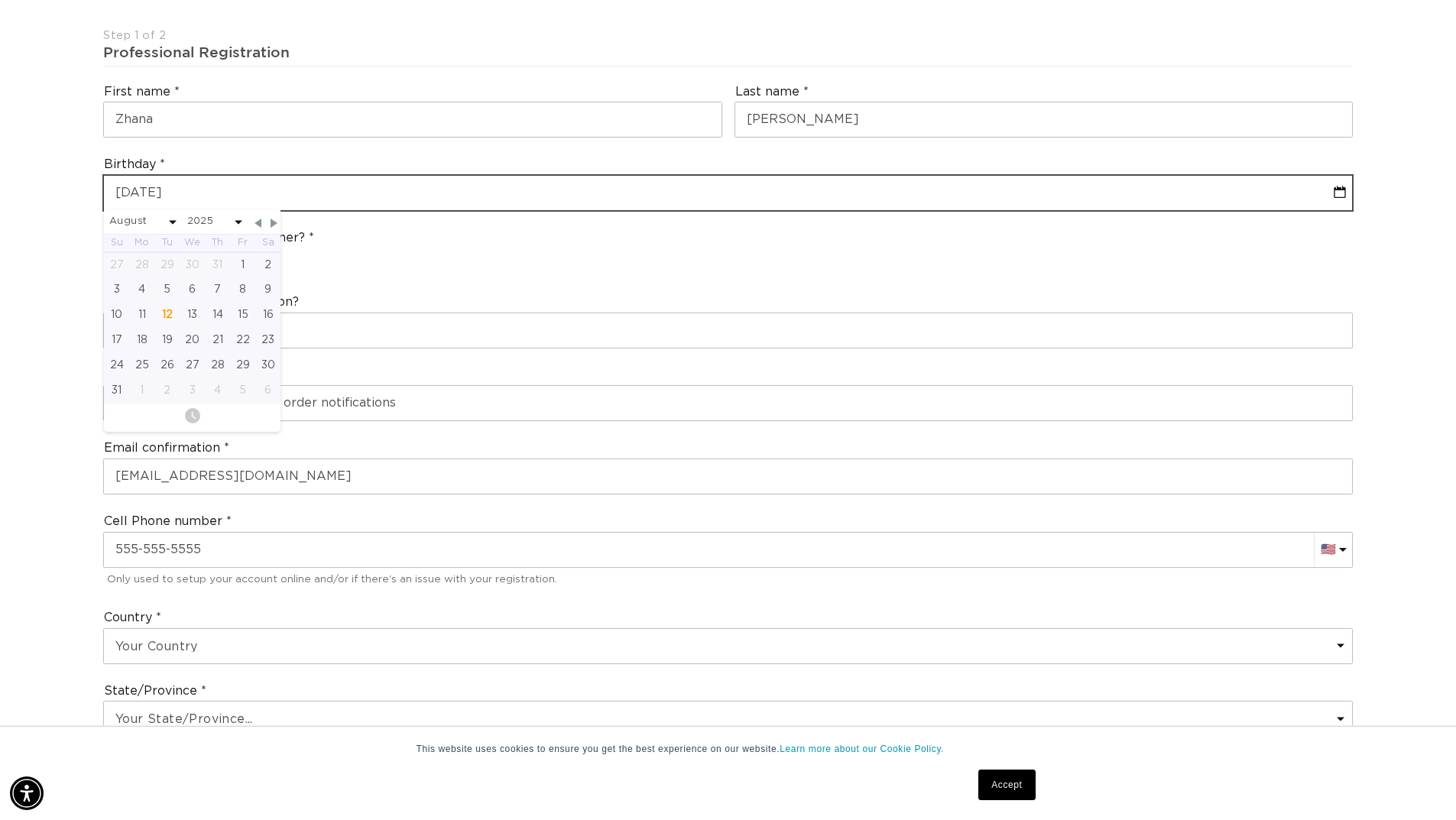
select select "1992"
type input "[DATE]"
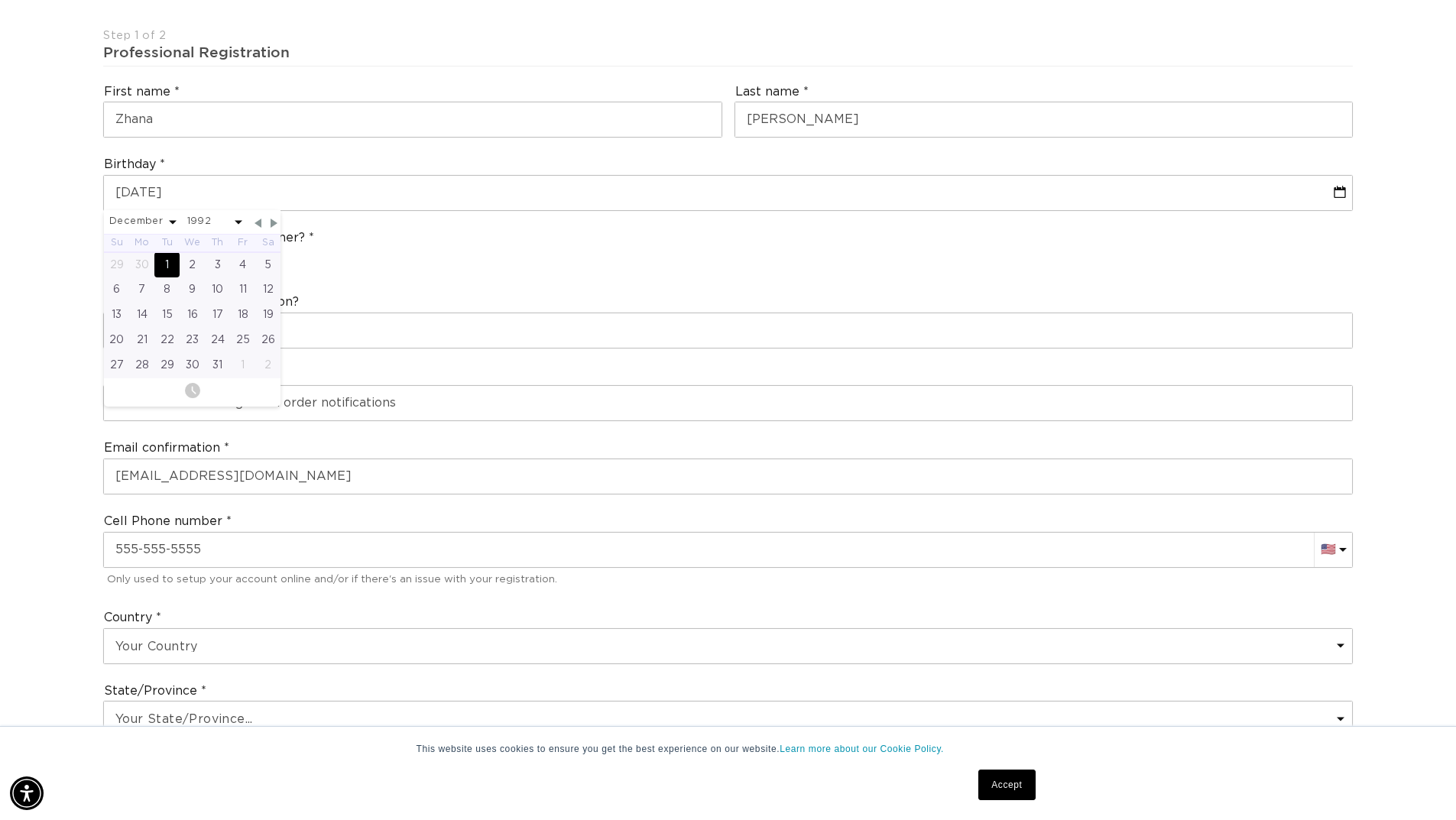
click at [512, 255] on div "Are you a stylist or salon owner? Stylist Salon Owner" at bounding box center [728, 252] width 1262 height 58
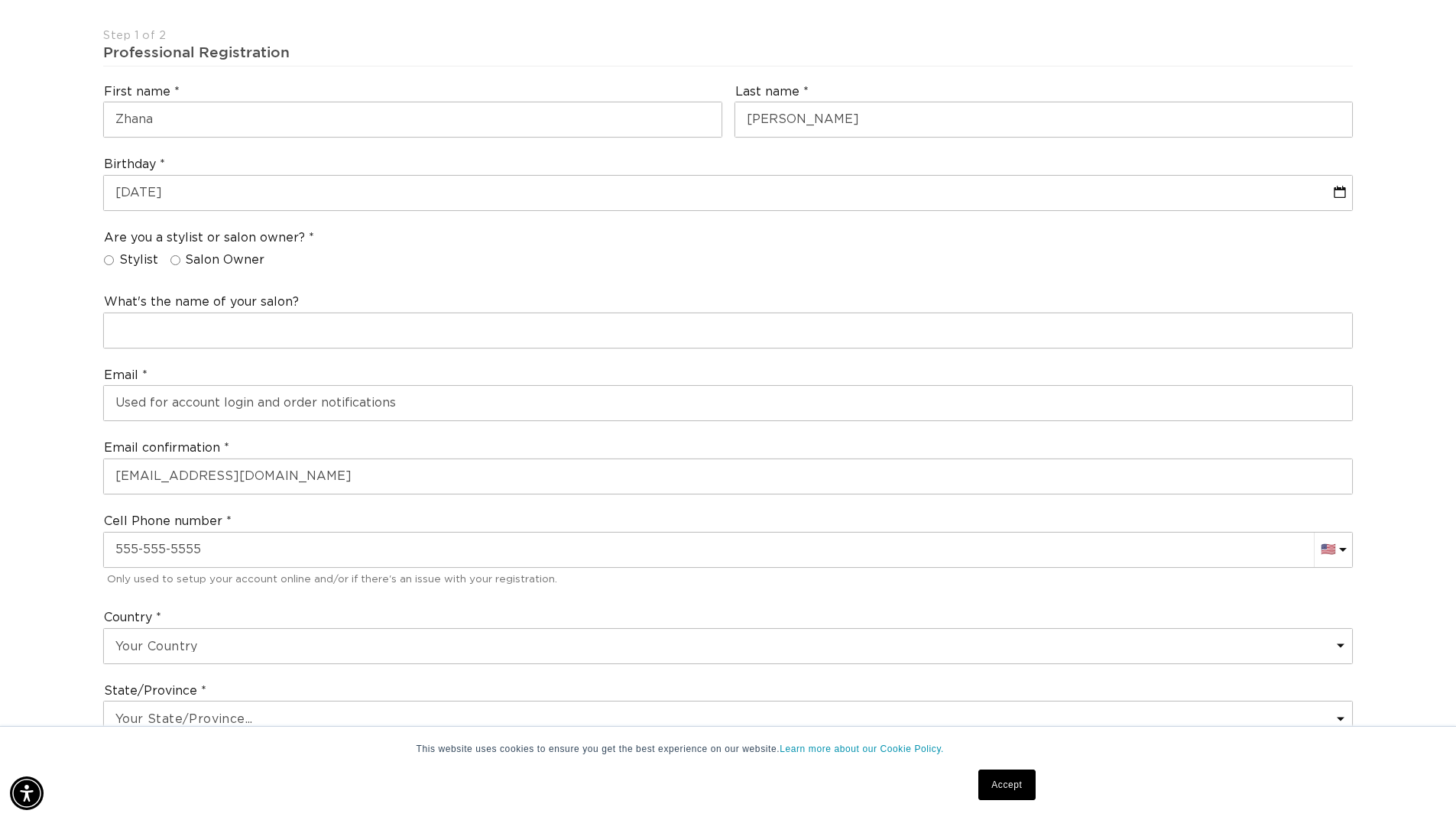
scroll to position [0, 2694]
click at [113, 259] on input "Stylist" at bounding box center [108, 260] width 10 height 10
radio input "true"
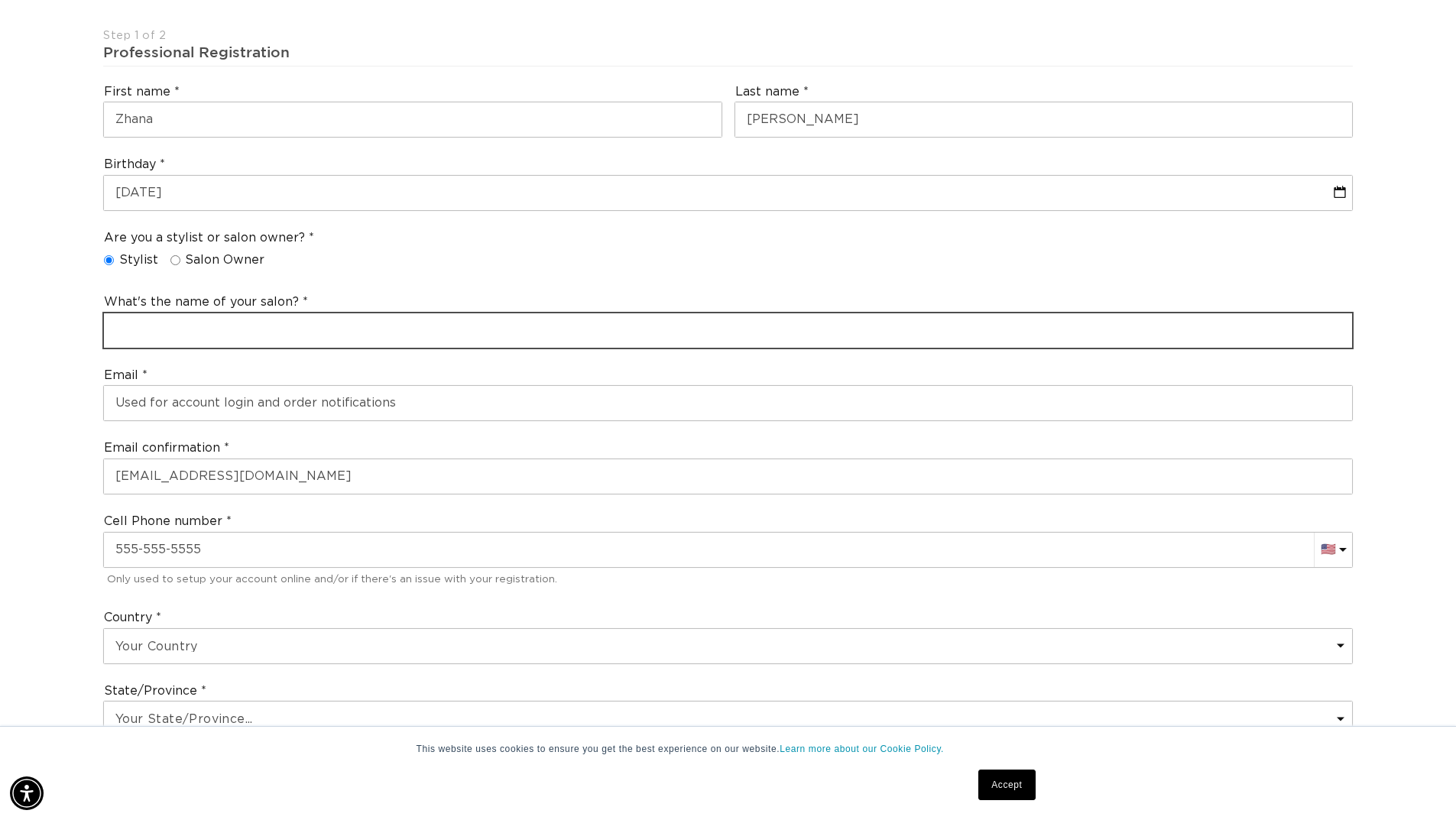
click at [130, 320] on input "text" at bounding box center [728, 330] width 1248 height 35
type input "Hair to Dye for"
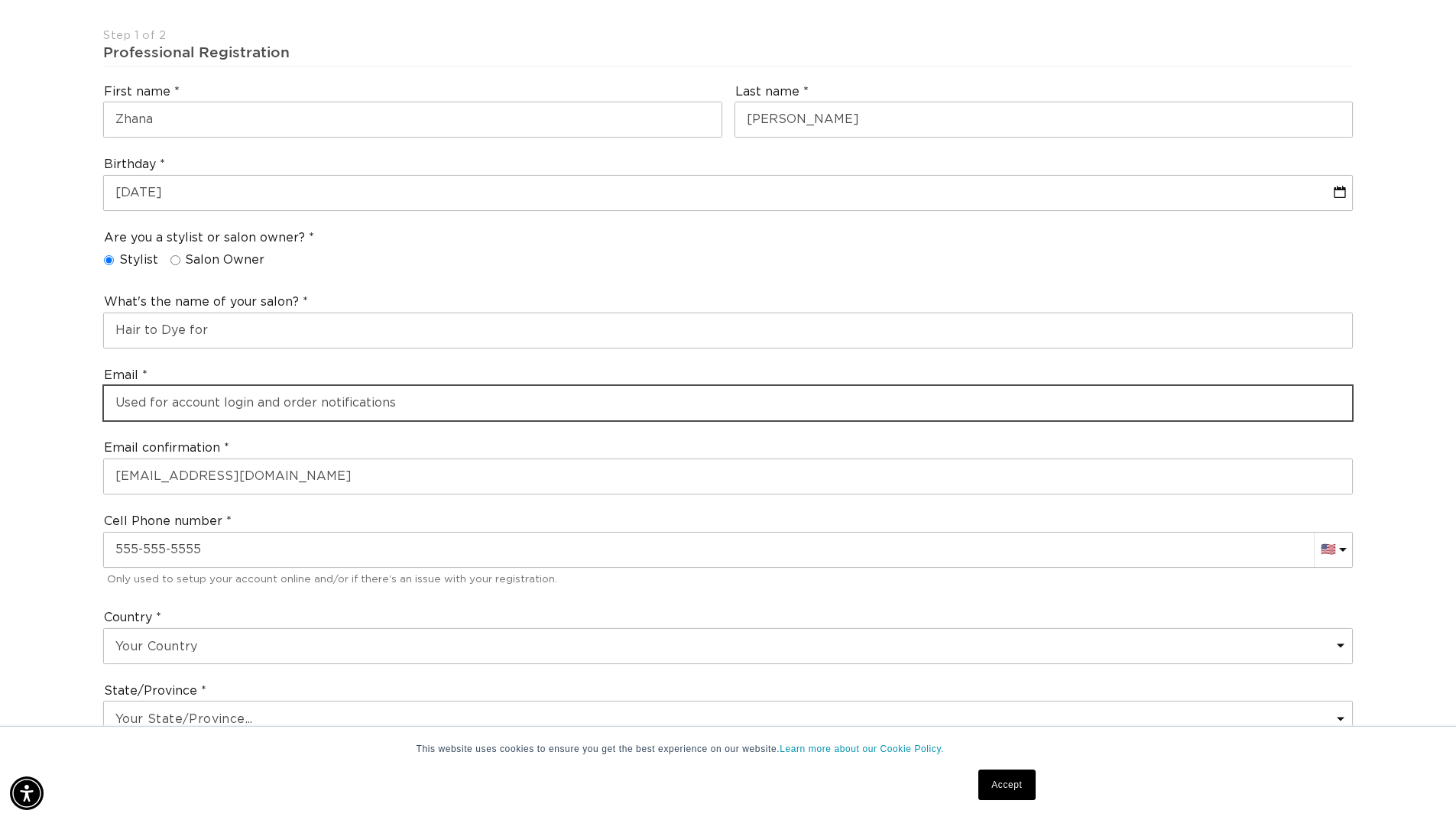
click at [165, 404] on input "email" at bounding box center [728, 403] width 1248 height 35
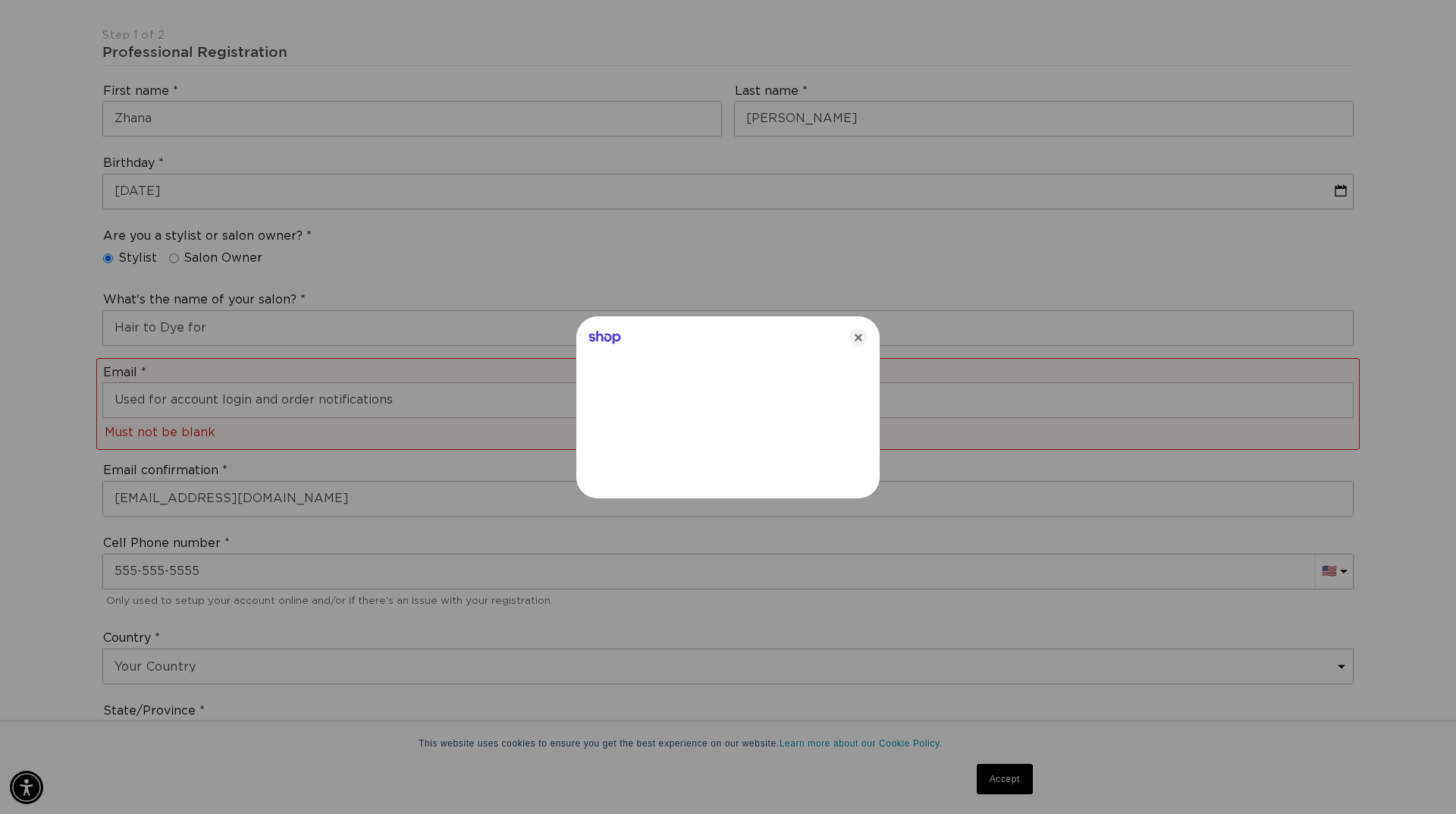
click at [288, 465] on div at bounding box center [728, 407] width 1456 height 814
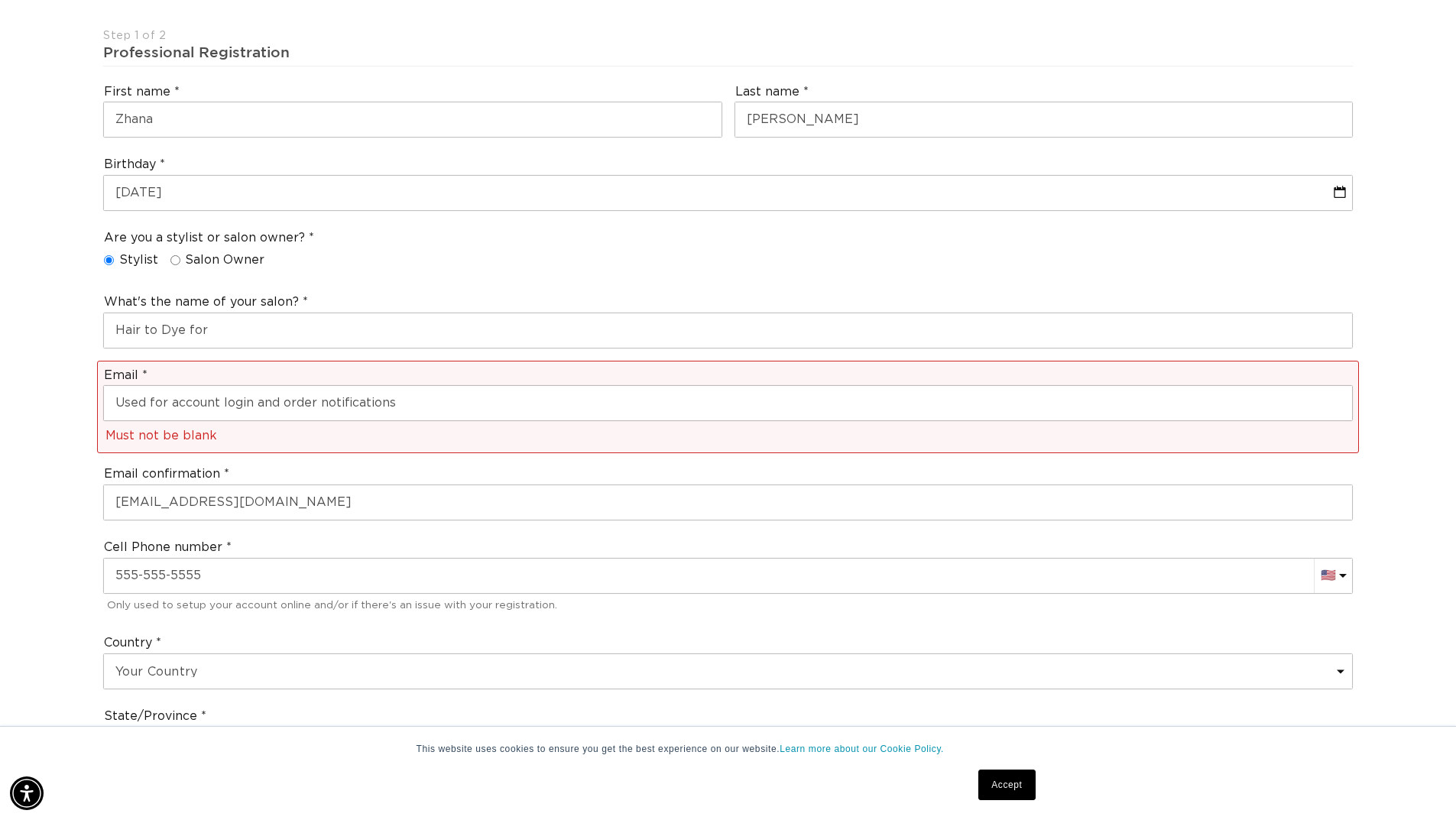
scroll to position [0, 1348]
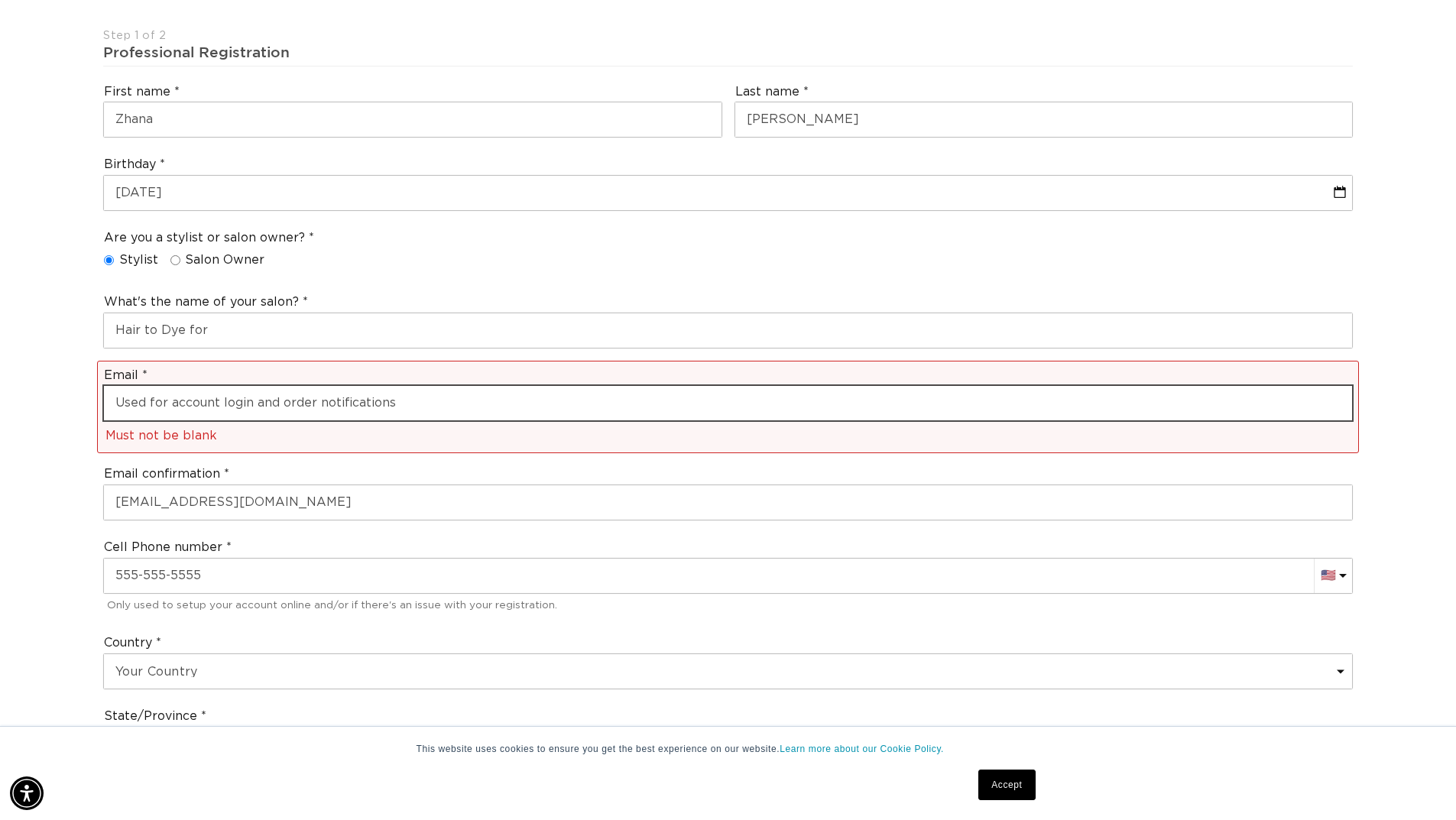
click at [186, 402] on input "email" at bounding box center [728, 403] width 1248 height 35
type input "[EMAIL_ADDRESS][DOMAIN_NAME]"
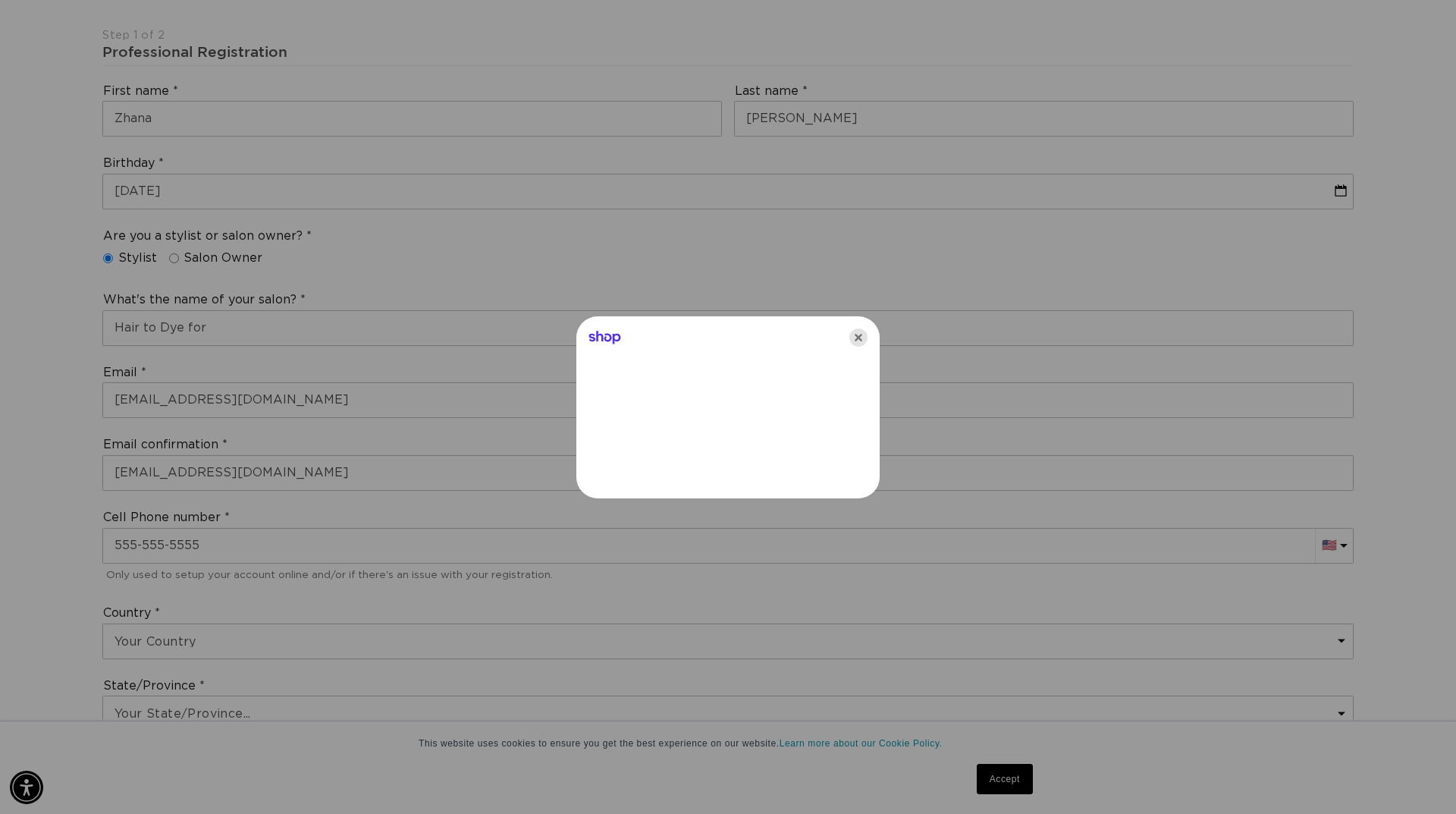
click at [855, 337] on icon "Close" at bounding box center [858, 337] width 18 height 18
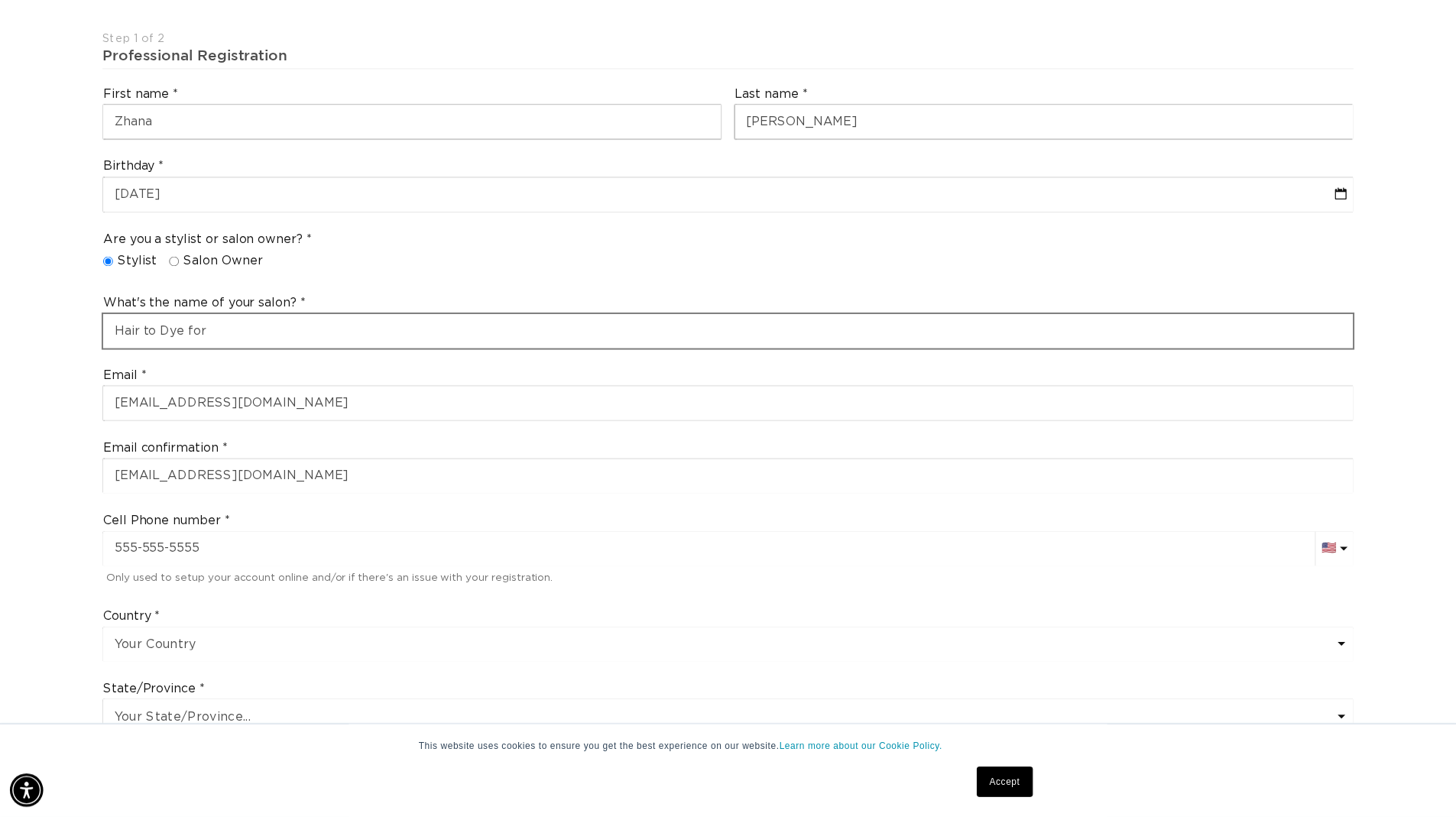
scroll to position [0, 2694]
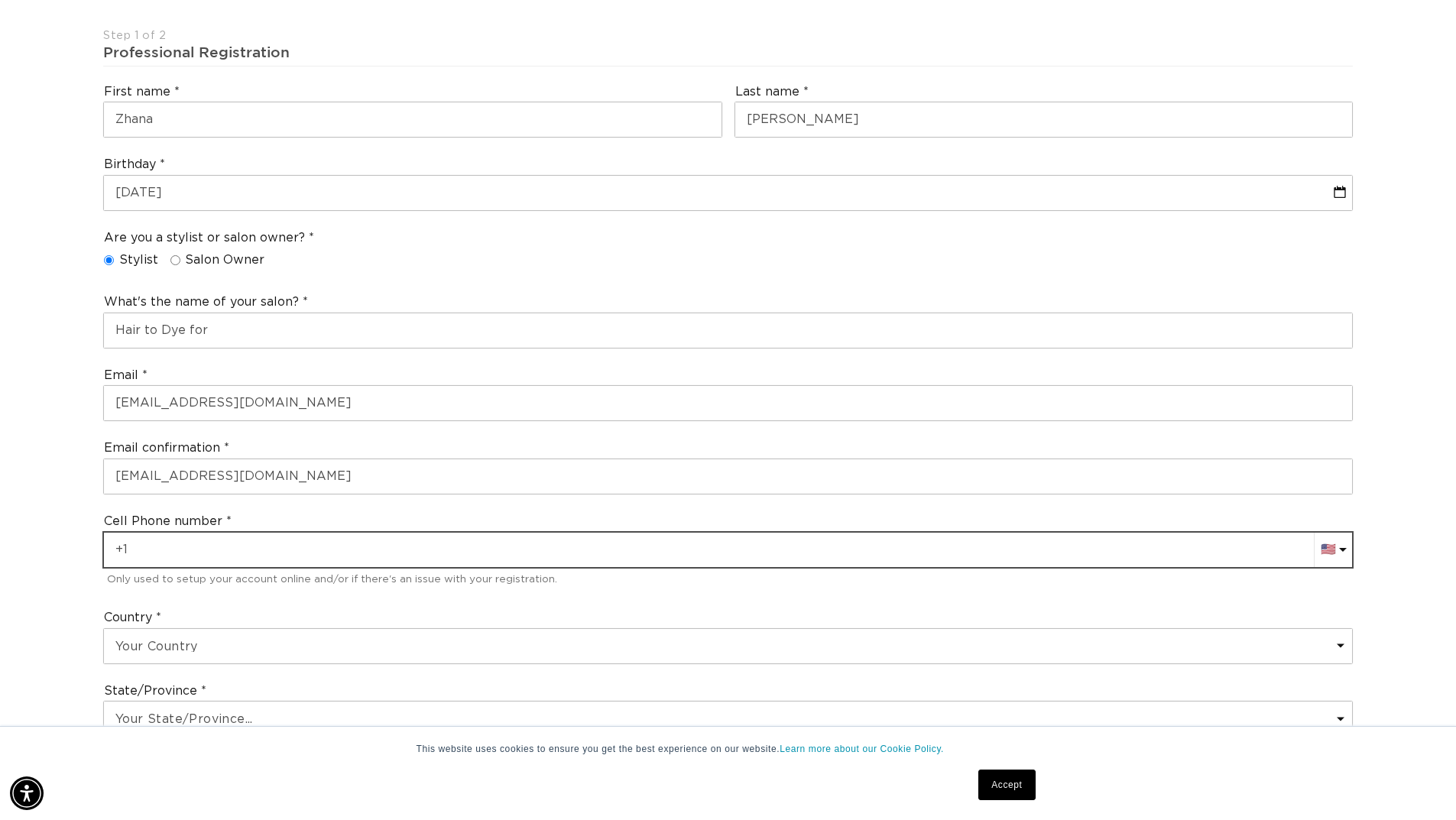
click at [218, 553] on input "+1" at bounding box center [728, 549] width 1248 height 35
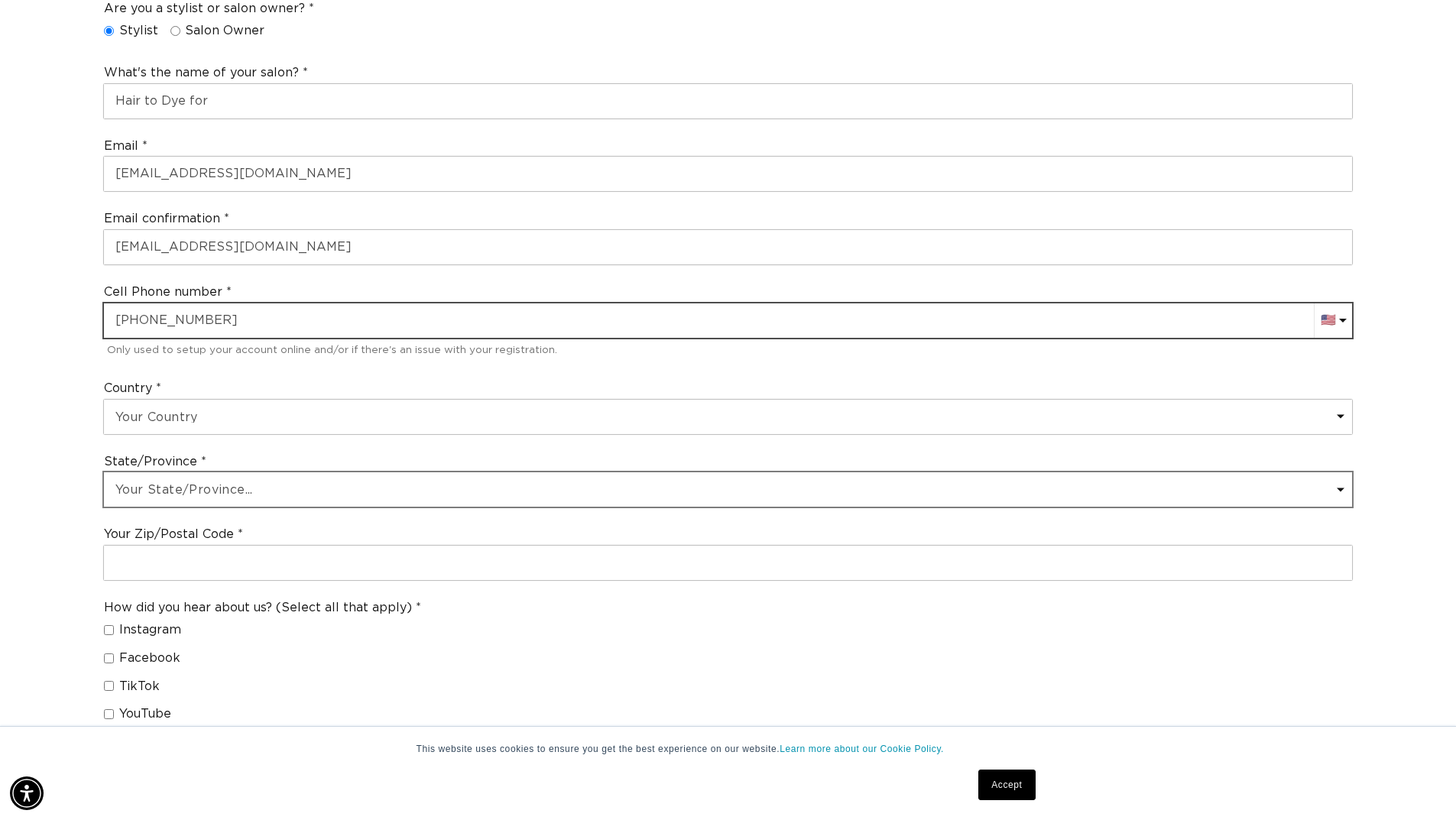
scroll to position [0, 0]
type input "[PHONE_NUMBER]"
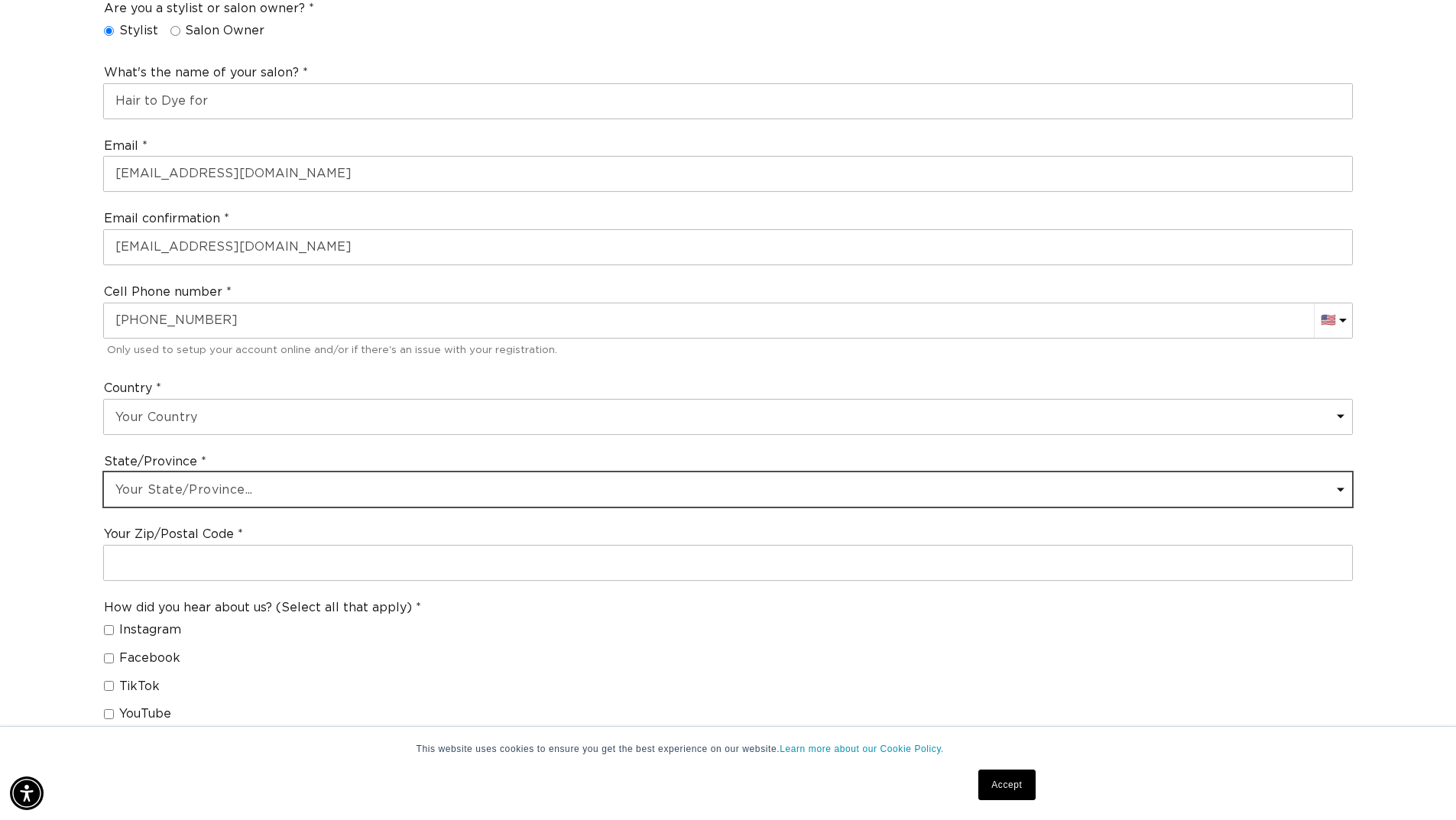
click at [206, 488] on select "Your State/Province... [US_STATE] [US_STATE] [US_STATE] [US_STATE] [US_STATE] […" at bounding box center [728, 489] width 1248 height 35
select select "[US_STATE]"
click at [104, 472] on select "Your State/Province... [US_STATE] [US_STATE] [US_STATE] [US_STATE] [US_STATE] […" at bounding box center [728, 489] width 1248 height 35
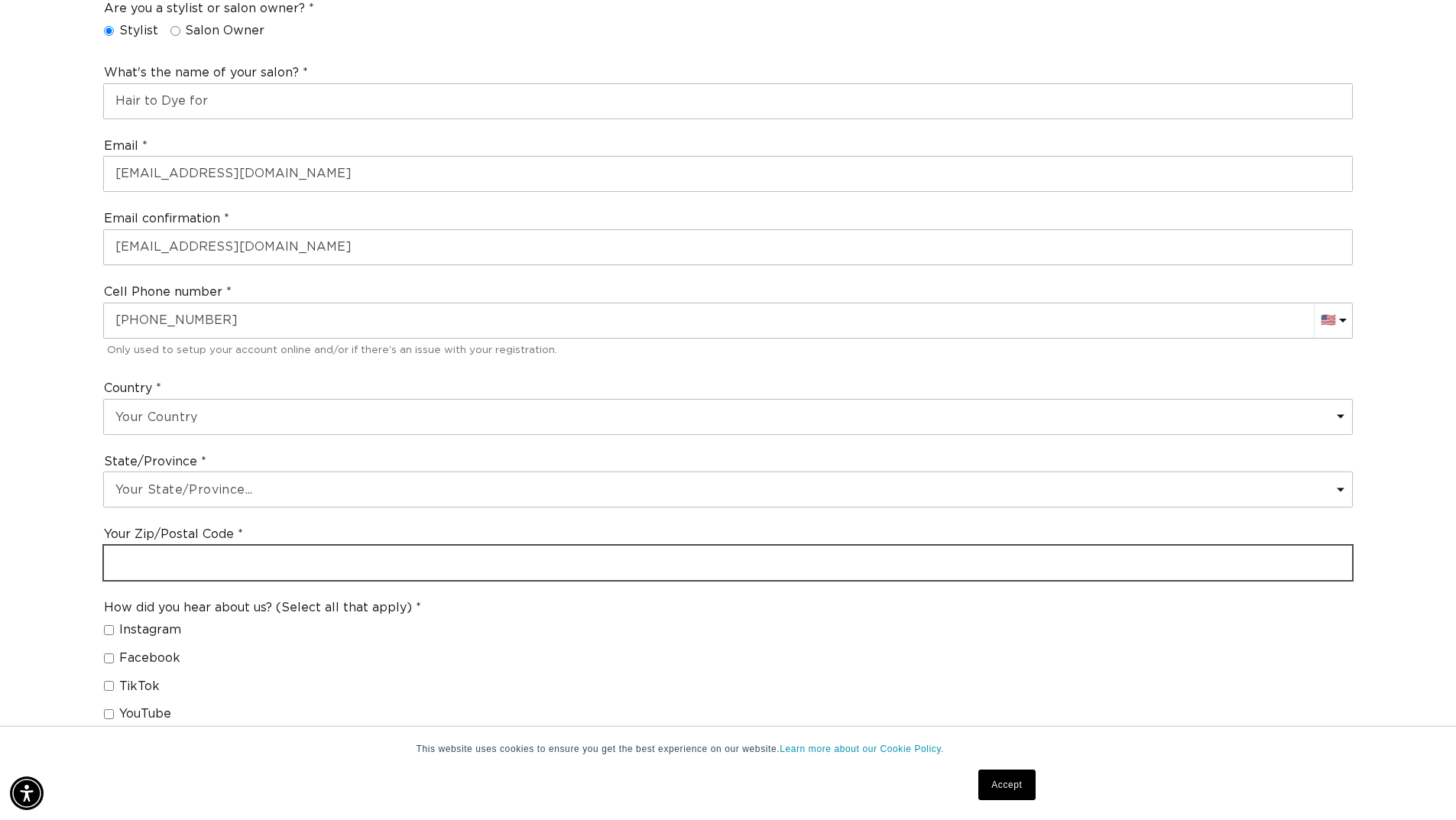
click at [165, 565] on input "text" at bounding box center [728, 562] width 1248 height 35
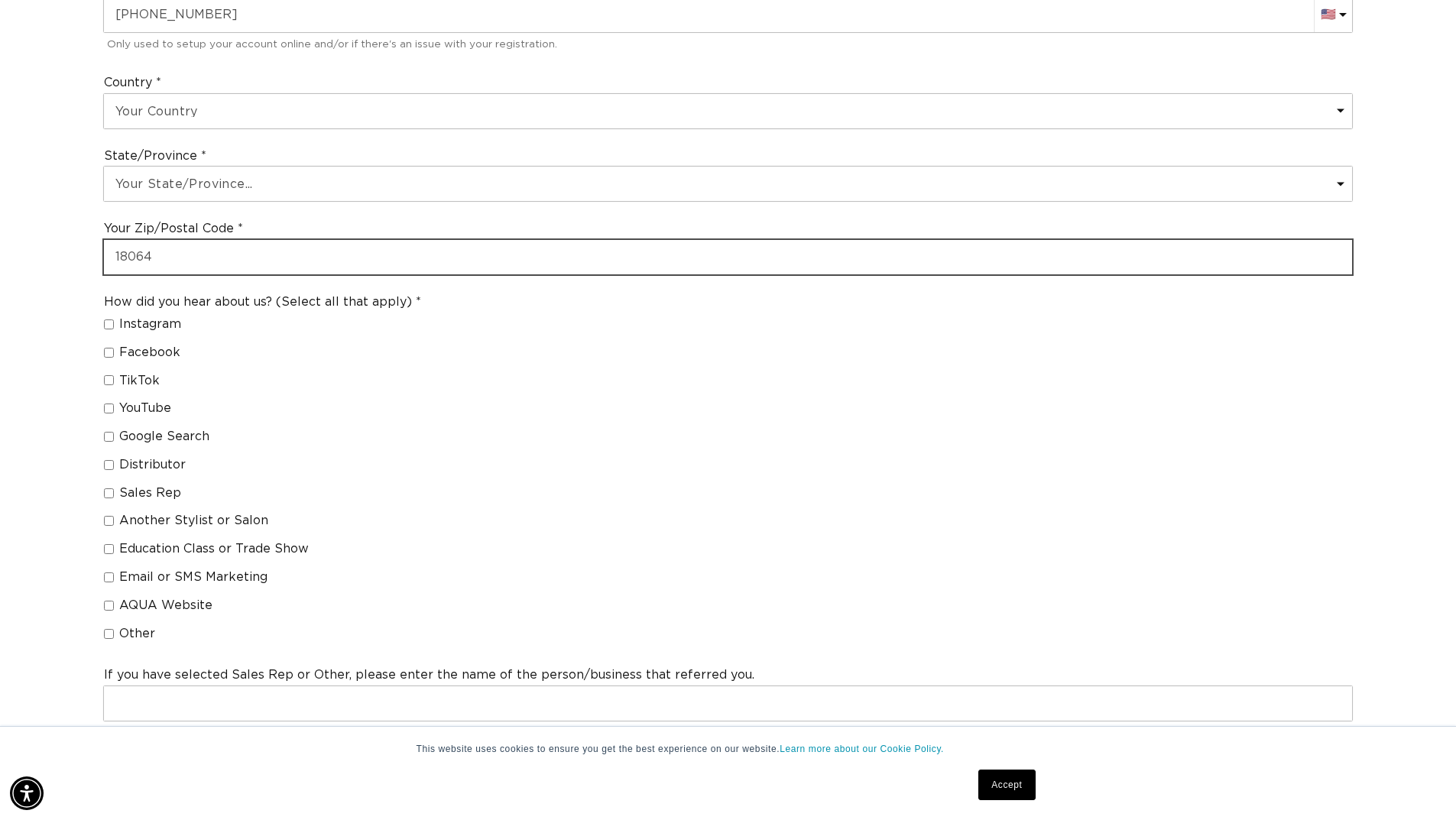
type input "18064"
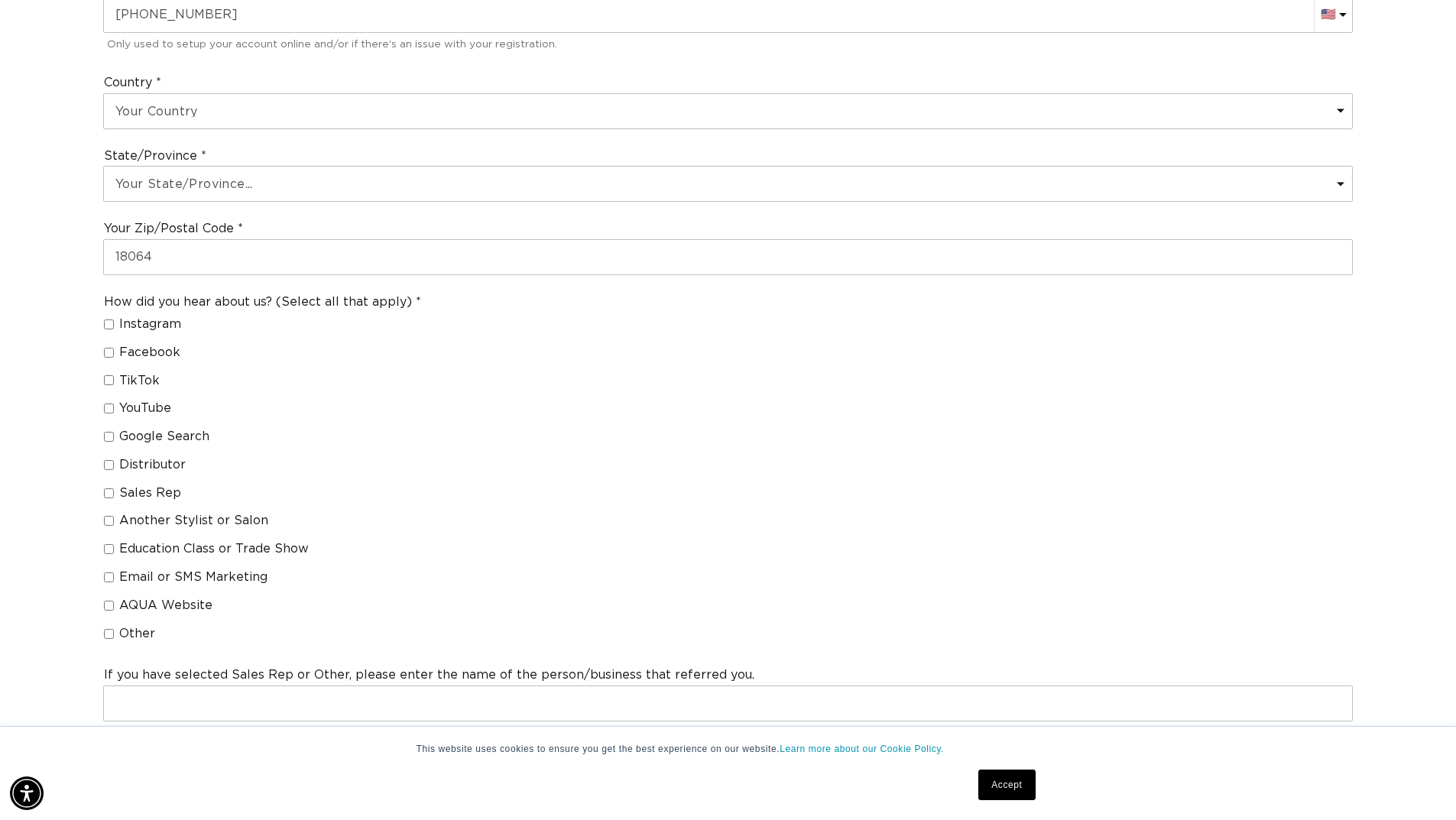
click at [110, 516] on input "Another Stylist or Salon" at bounding box center [108, 520] width 10 height 10
checkbox input "true"
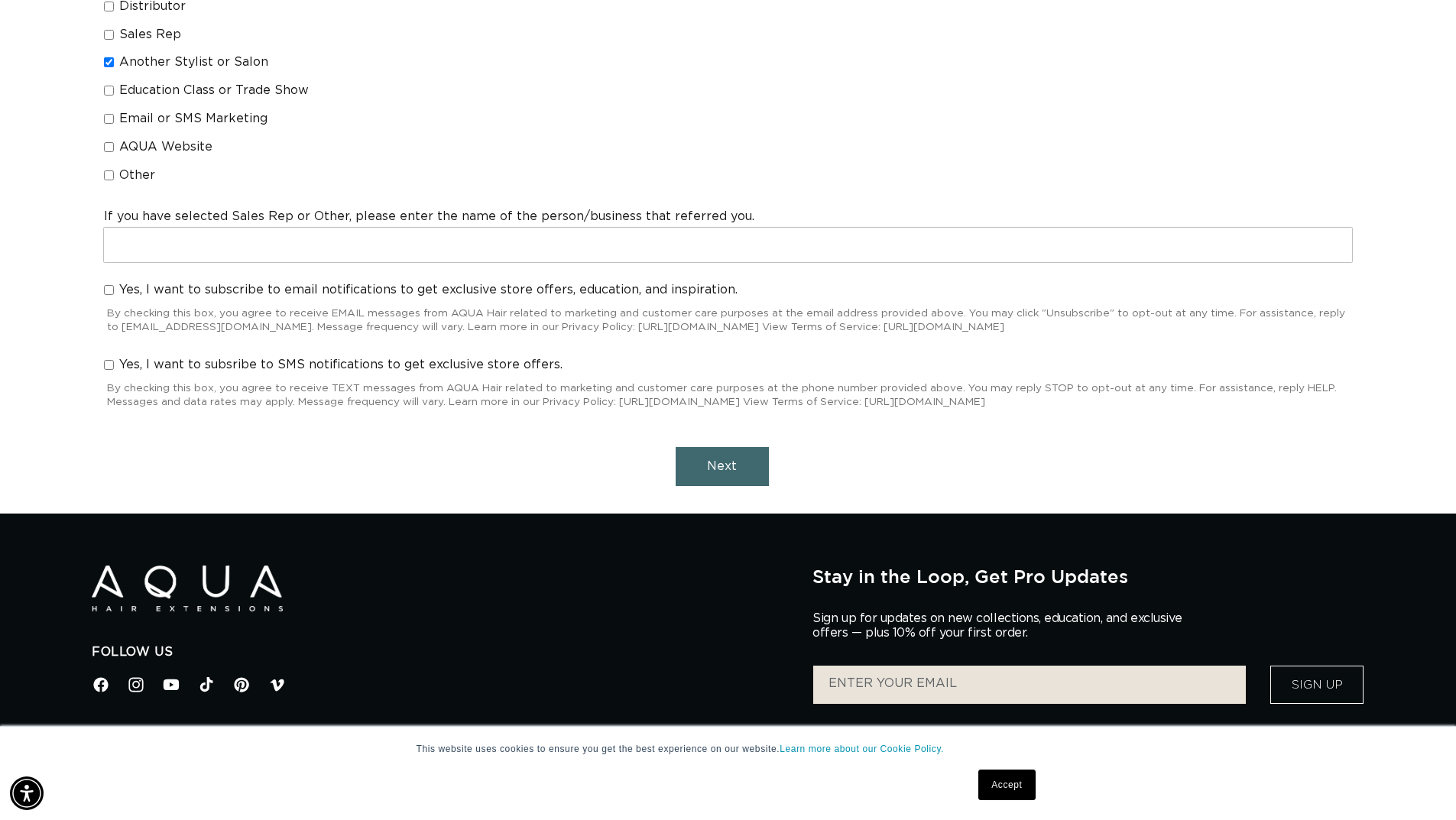
click at [735, 468] on span "Next" at bounding box center [721, 466] width 30 height 12
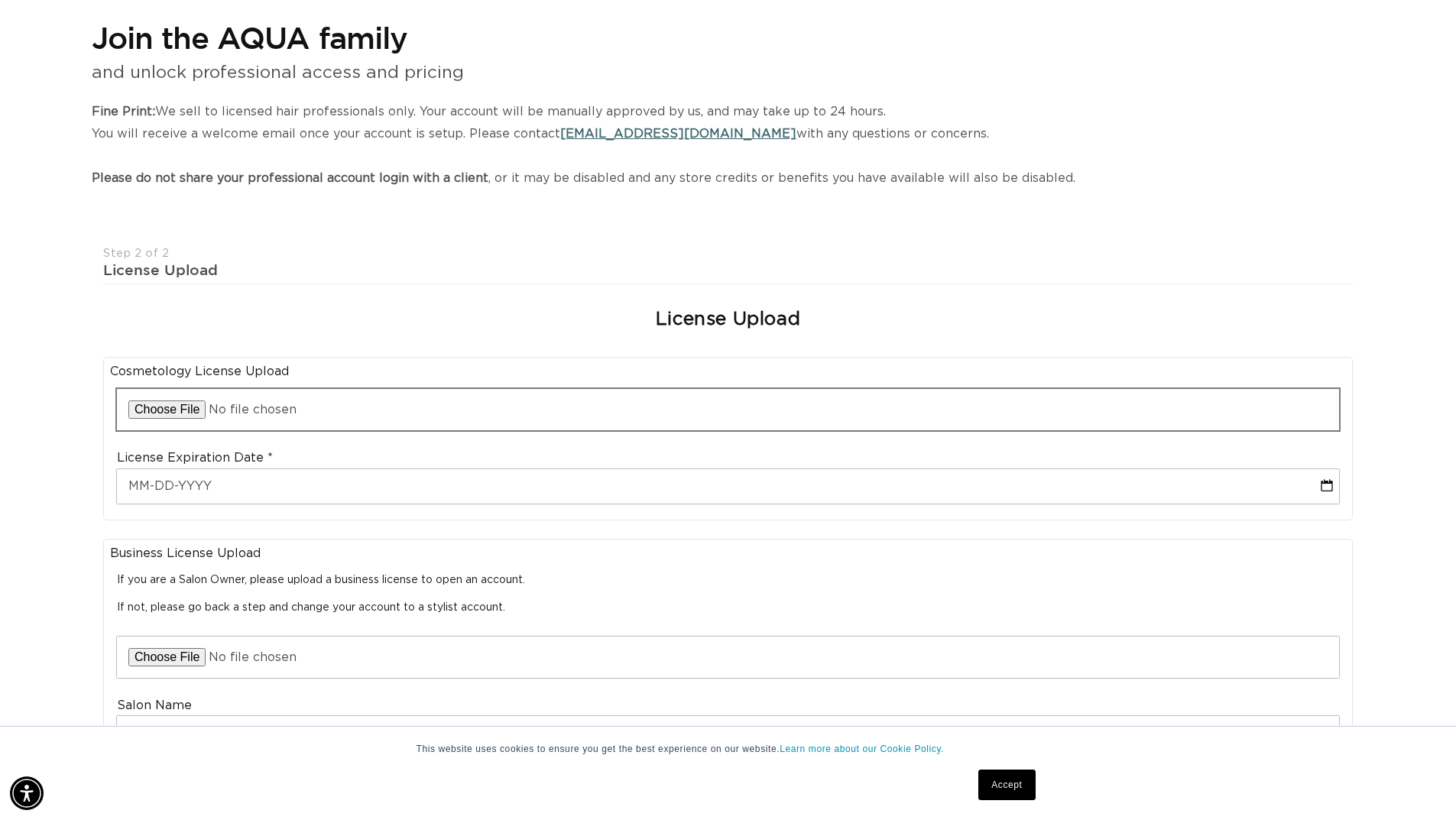
click at [157, 414] on input "file" at bounding box center [728, 409] width 1222 height 41
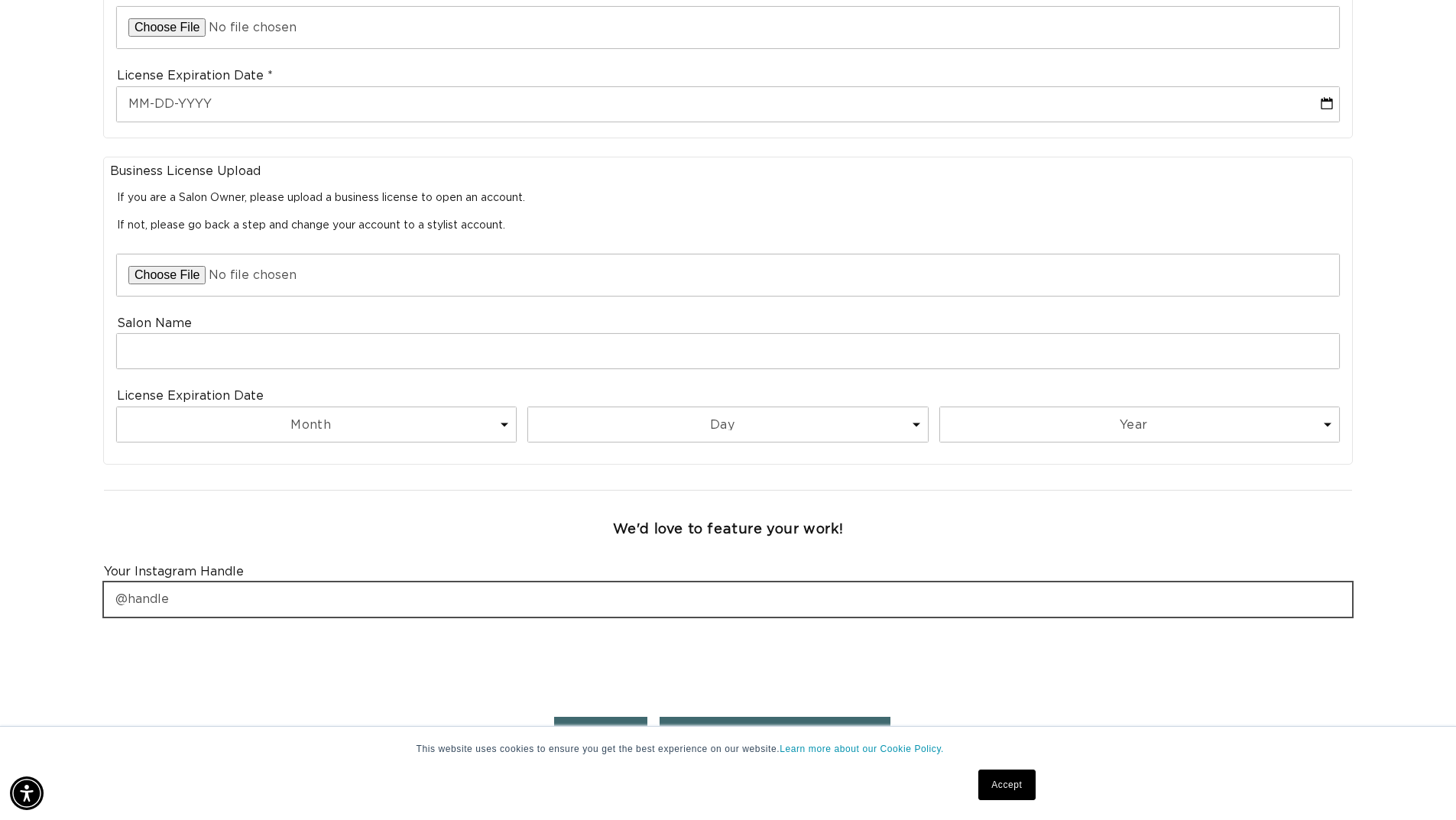
click at [247, 607] on input "text" at bounding box center [728, 599] width 1248 height 35
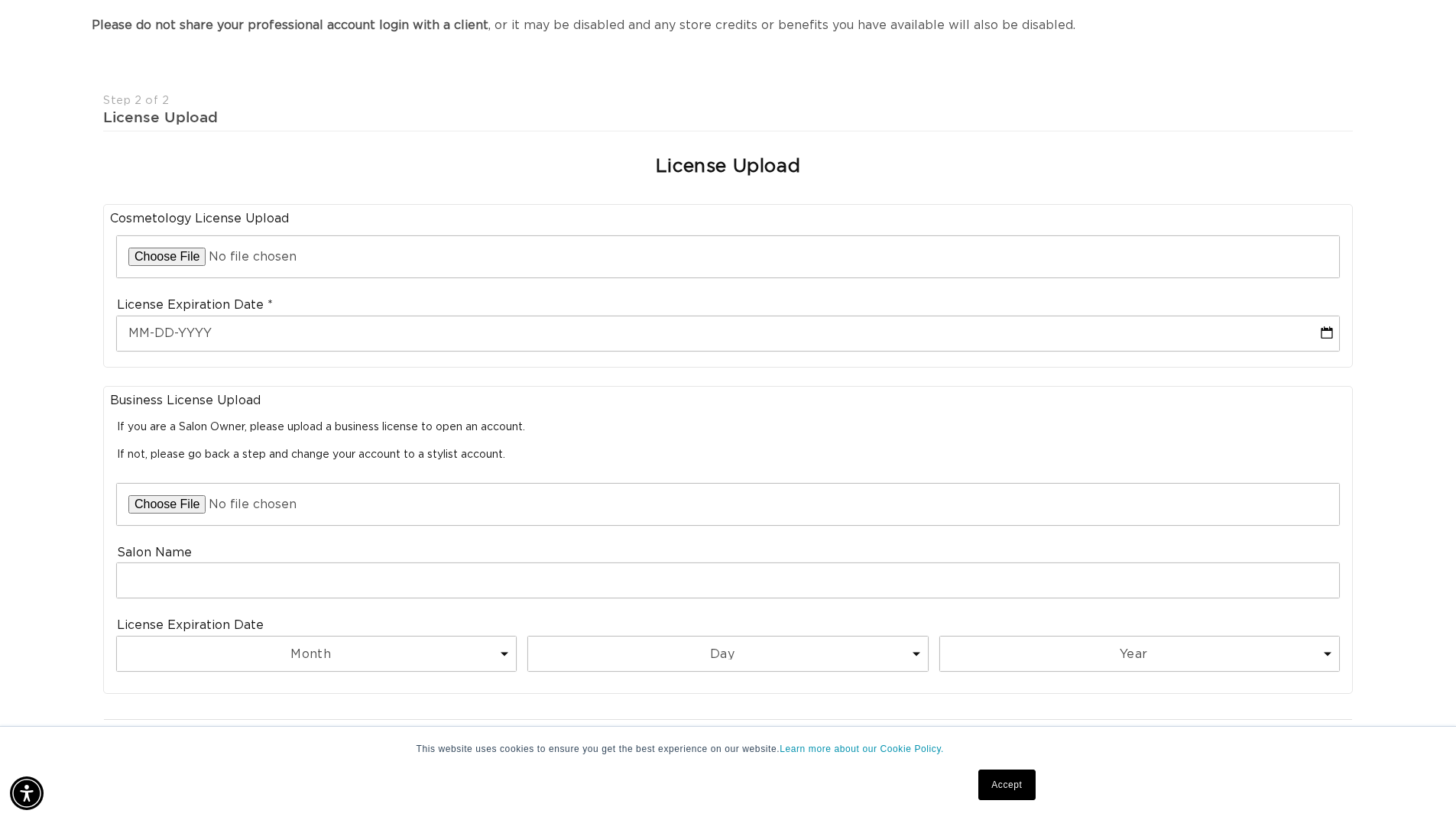
scroll to position [0, 2694]
type input "@rusalkaqueen"
